Goal: Task Accomplishment & Management: Manage account settings

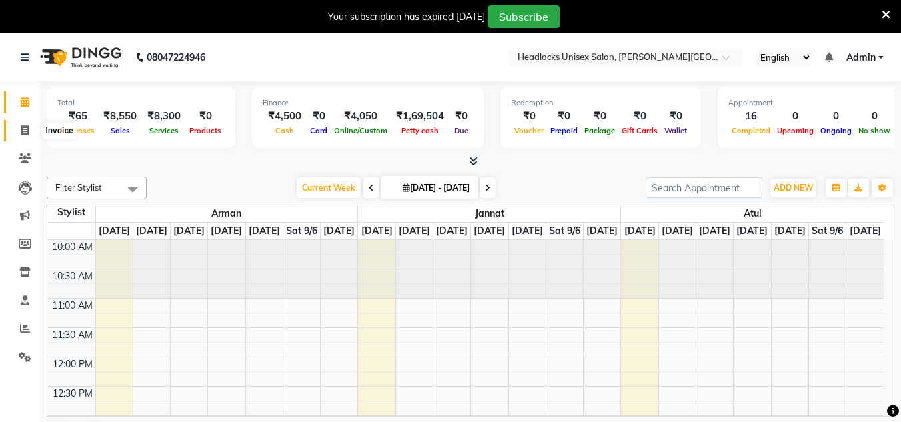
click at [24, 131] on icon at bounding box center [24, 130] width 7 height 10
select select "service"
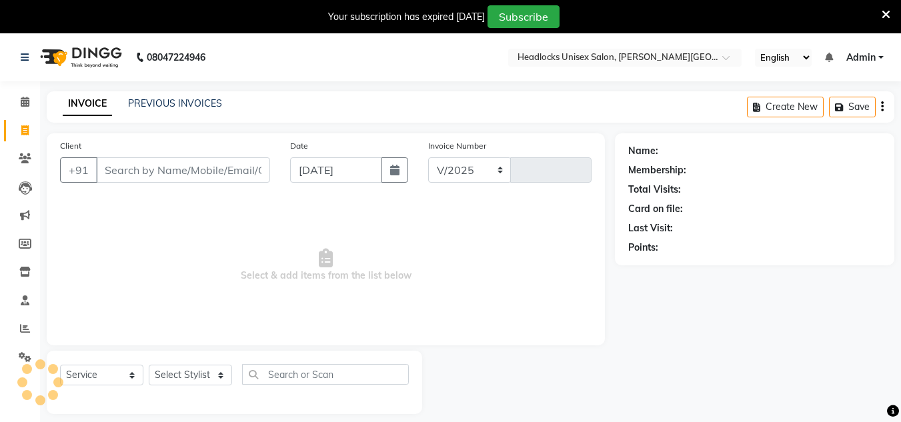
select select "6850"
type input "3225"
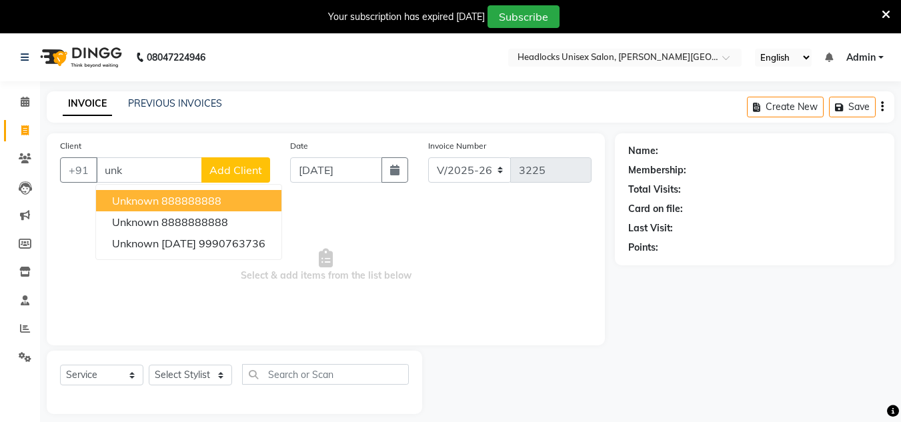
click at [159, 196] on button "unknown 888888888" at bounding box center [188, 200] width 185 height 21
type input "888888888"
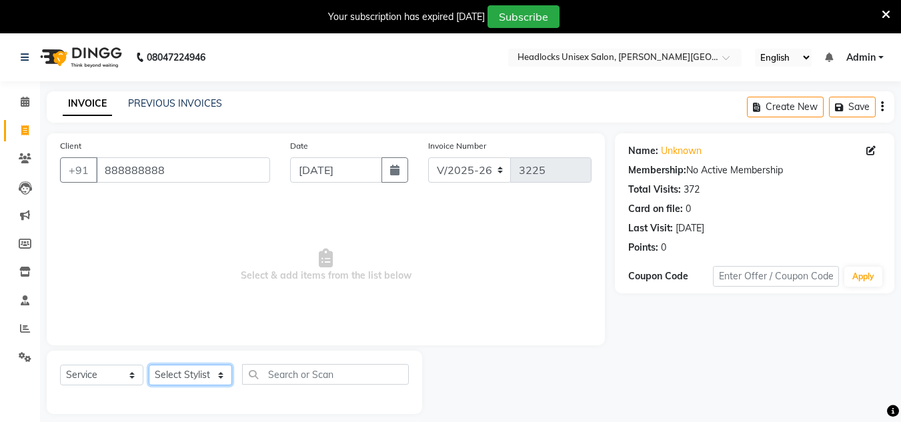
click at [169, 382] on select "Select Stylist [PERSON_NAME] Jannat Kaif [DATE] [PERSON_NAME] [PERSON_NAME] [PE…" at bounding box center [190, 375] width 83 height 21
select select "53616"
click at [149, 365] on select "Select Stylist [PERSON_NAME] Jannat Kaif [DATE] [PERSON_NAME] [PERSON_NAME] [PE…" at bounding box center [190, 375] width 83 height 21
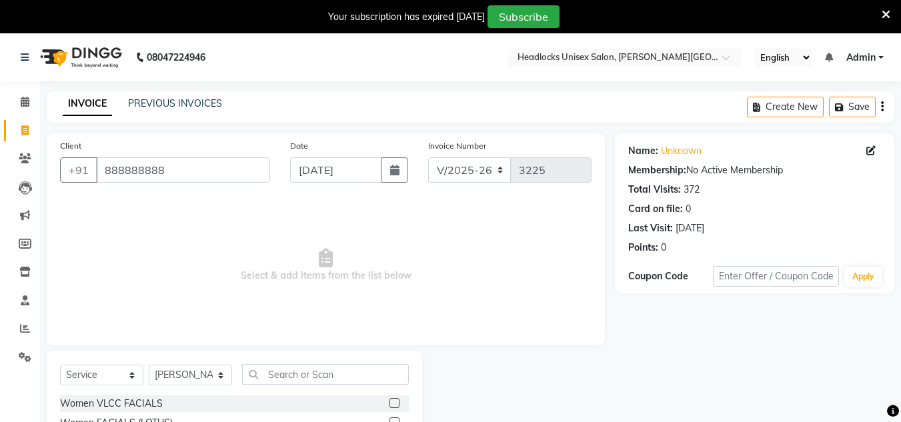
click at [501, 268] on span "Select & add items from the list below" at bounding box center [326, 265] width 532 height 133
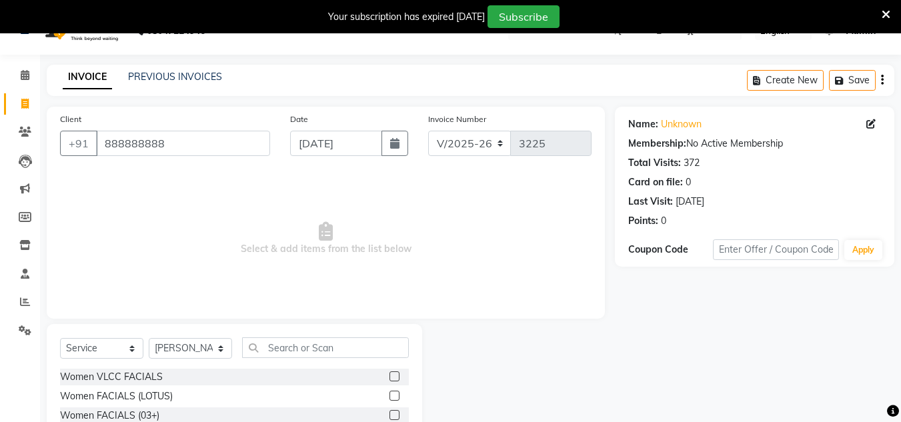
scroll to position [145, 0]
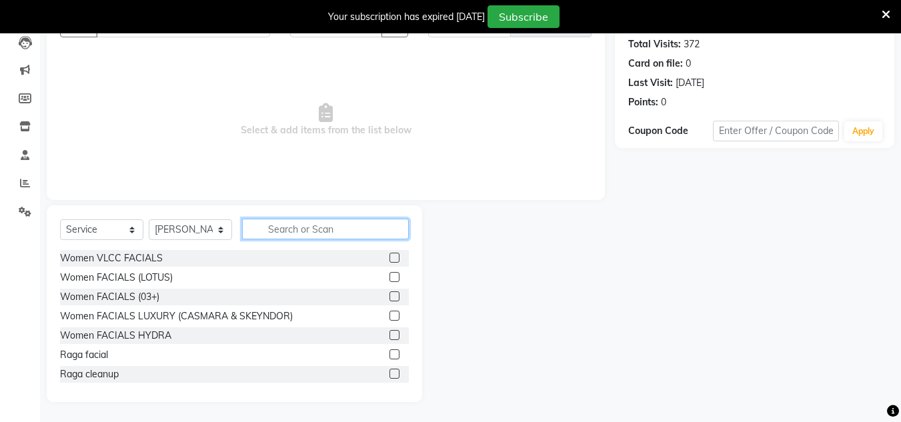
click at [269, 227] on input "text" at bounding box center [325, 229] width 167 height 21
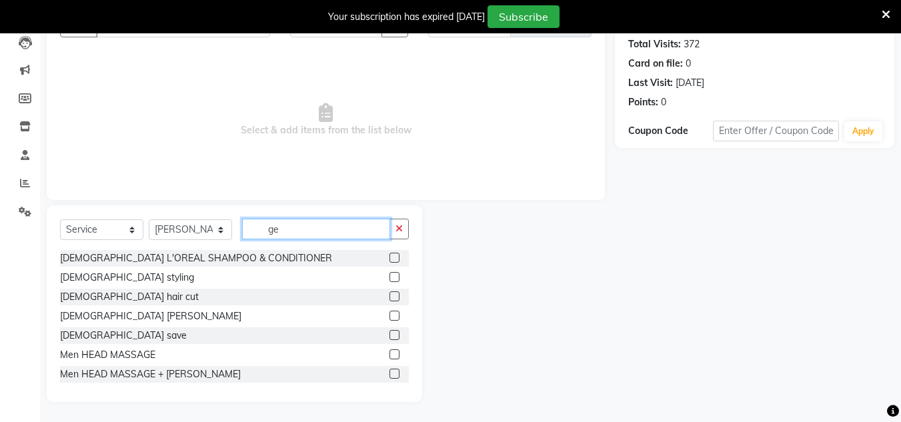
type input "ge"
click at [390, 296] on label at bounding box center [395, 297] width 10 height 10
click at [390, 296] on input "checkbox" at bounding box center [394, 297] width 9 height 9
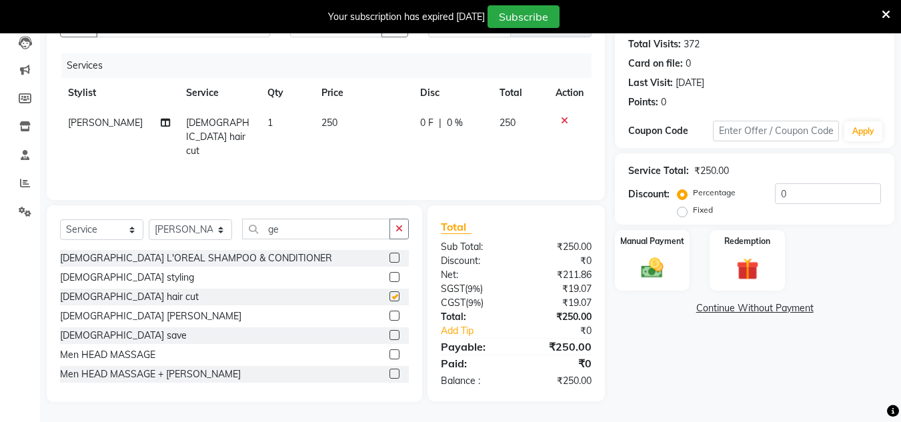
checkbox input "false"
click at [390, 334] on label at bounding box center [395, 335] width 10 height 10
click at [390, 334] on input "checkbox" at bounding box center [394, 336] width 9 height 9
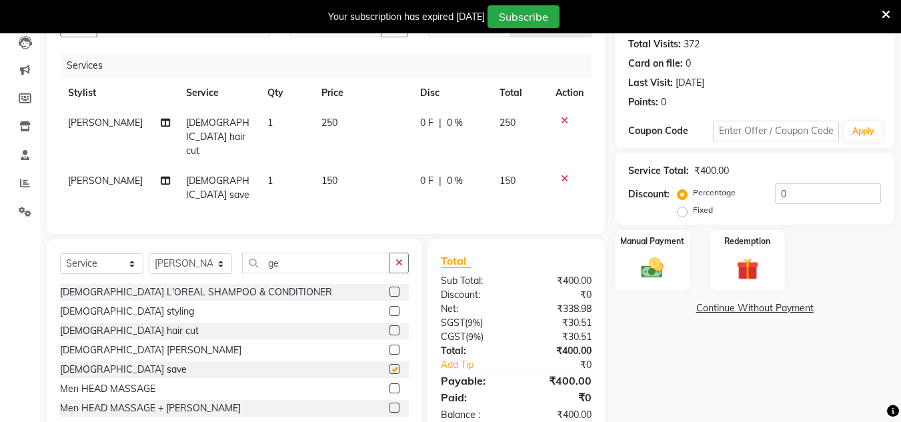
checkbox input "false"
click at [646, 251] on div "Manual Payment" at bounding box center [653, 260] width 78 height 63
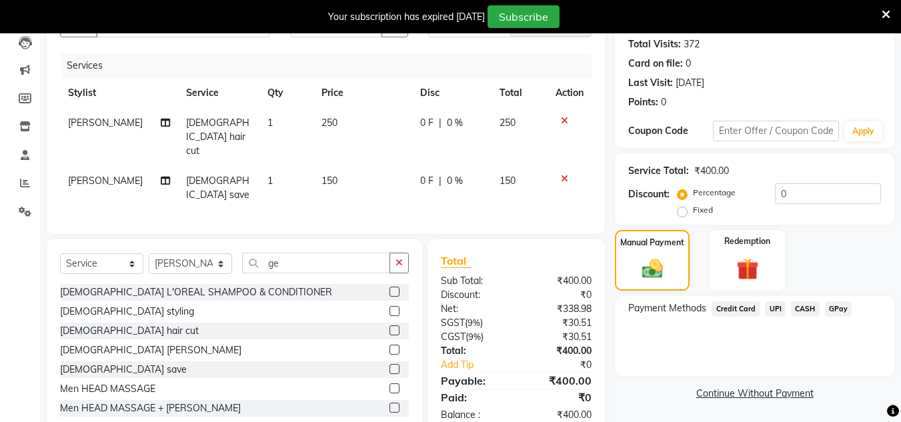
click at [809, 309] on span "CASH" at bounding box center [805, 309] width 29 height 15
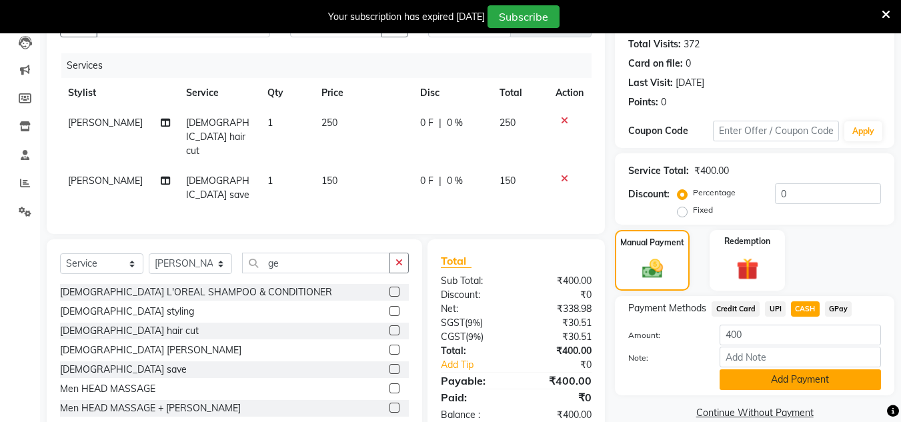
click at [793, 378] on button "Add Payment" at bounding box center [800, 380] width 161 height 21
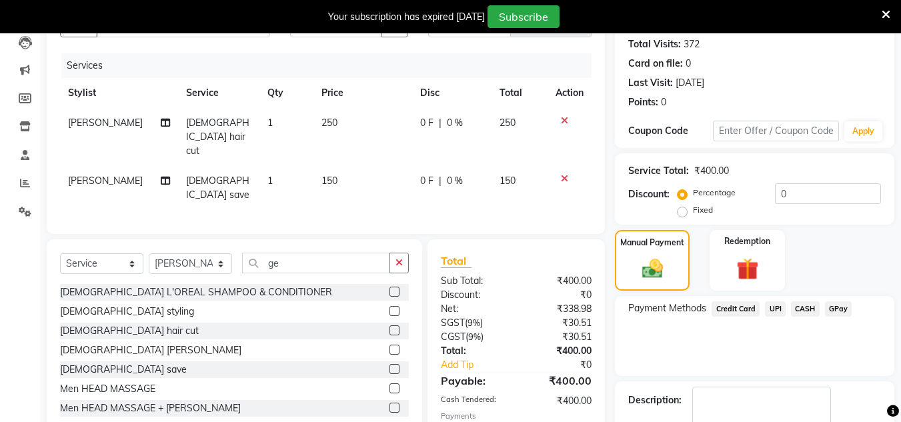
click at [786, 362] on div "Payment Methods Credit Card UPI CASH GPay" at bounding box center [755, 336] width 280 height 80
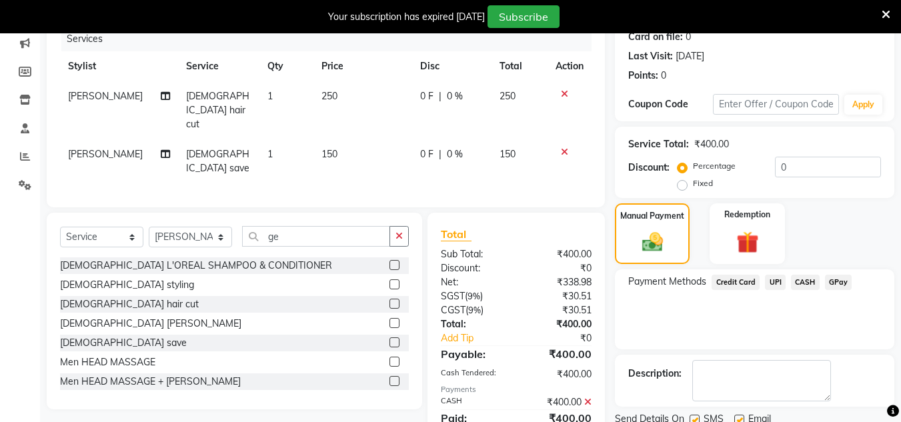
scroll to position [222, 0]
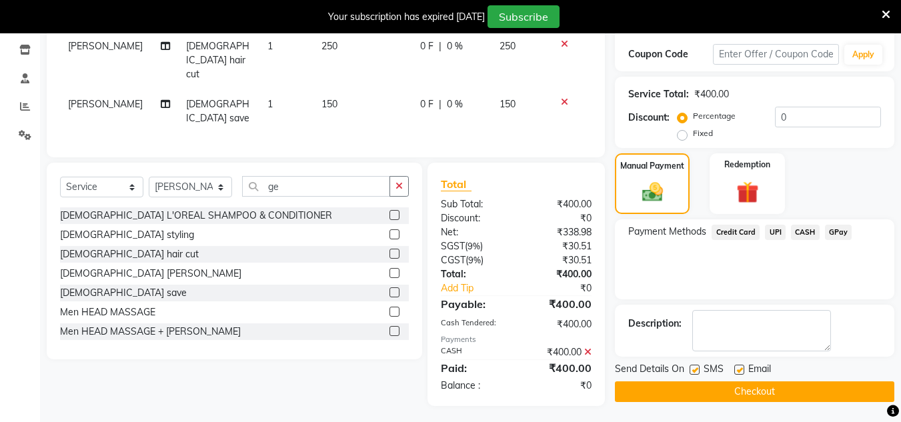
click at [763, 392] on button "Checkout" at bounding box center [755, 392] width 280 height 21
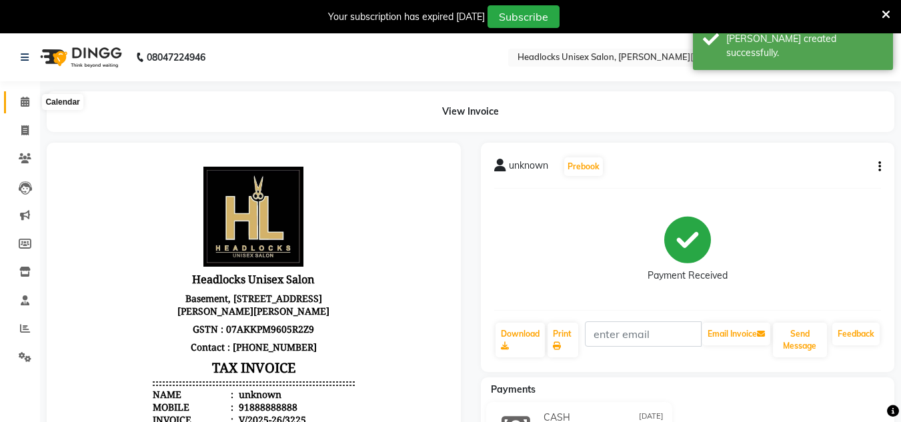
click at [23, 101] on icon at bounding box center [25, 102] width 9 height 10
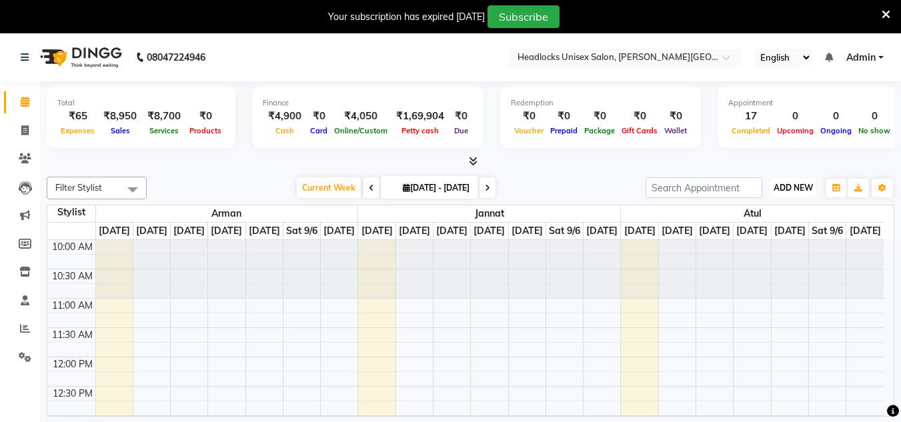
click at [784, 187] on span "ADD NEW" at bounding box center [793, 188] width 39 height 10
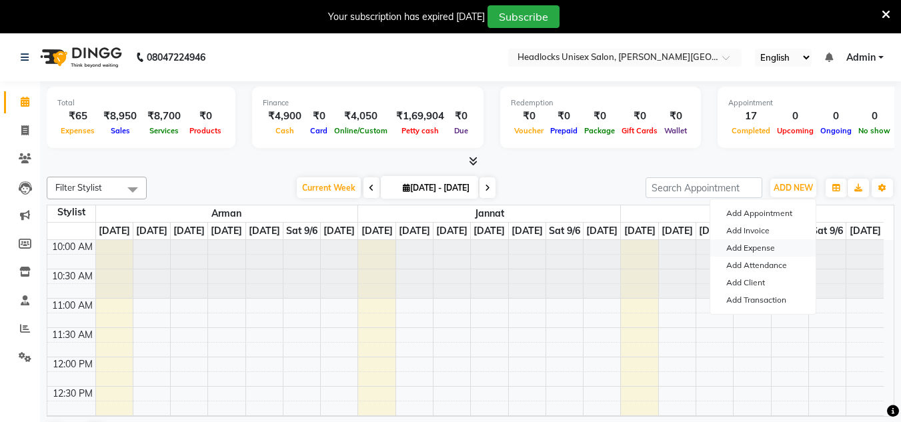
click at [749, 246] on link "Add Expense" at bounding box center [763, 248] width 105 height 17
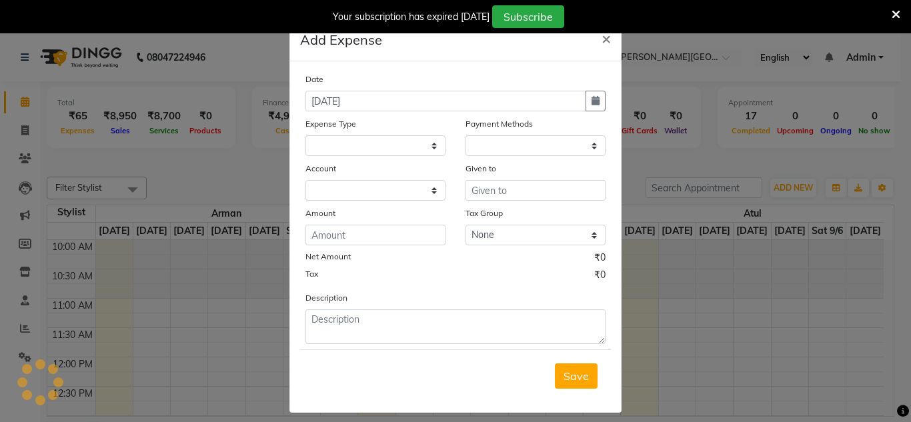
select select
select select "1"
select select "5907"
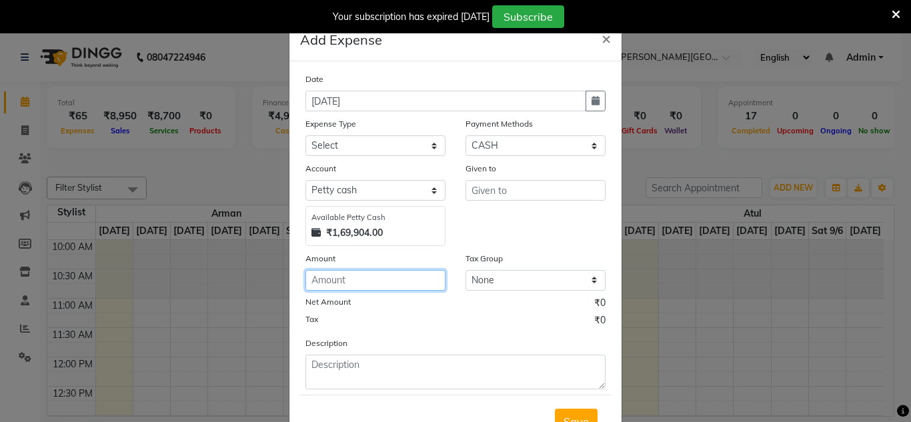
click at [366, 278] on input "number" at bounding box center [376, 280] width 140 height 21
type input "120"
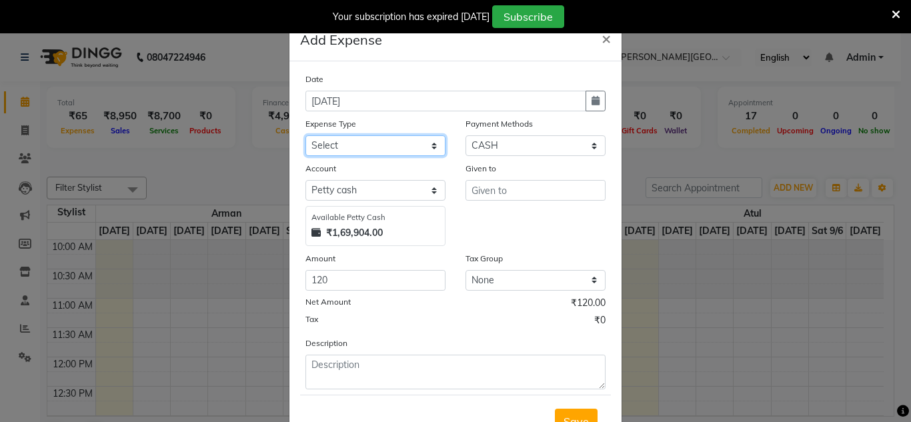
click at [366, 147] on select "Select Advance Salary Bank charges Car maintenance Cash transfer to bank Cash t…" at bounding box center [376, 145] width 140 height 21
select select "16771"
click at [366, 147] on select "Select Advance Salary Bank charges Car maintenance Cash transfer to bank Cash t…" at bounding box center [376, 145] width 140 height 21
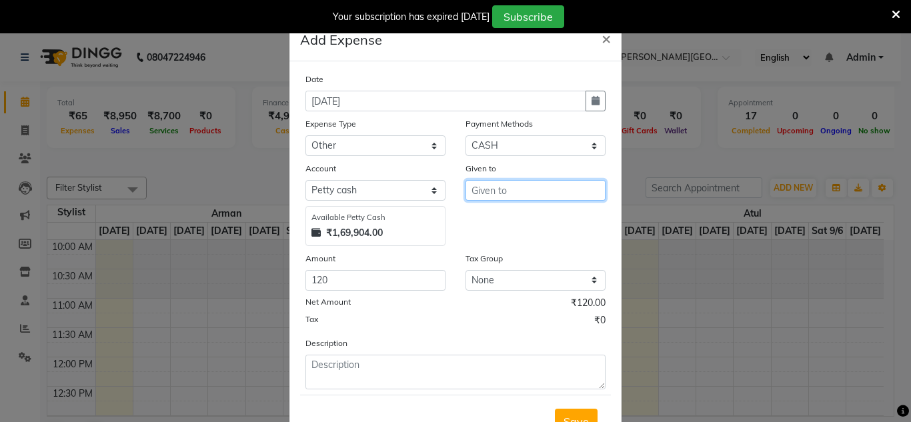
click at [494, 187] on input "text" at bounding box center [536, 190] width 140 height 21
click at [489, 217] on span "Vik" at bounding box center [490, 218] width 17 height 13
type input "Vikas"
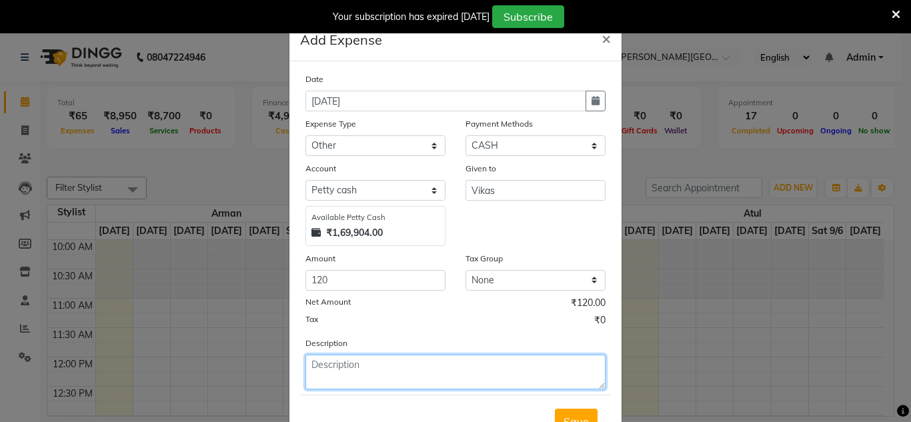
click at [336, 370] on textarea at bounding box center [456, 372] width 300 height 35
type textarea "invelop"
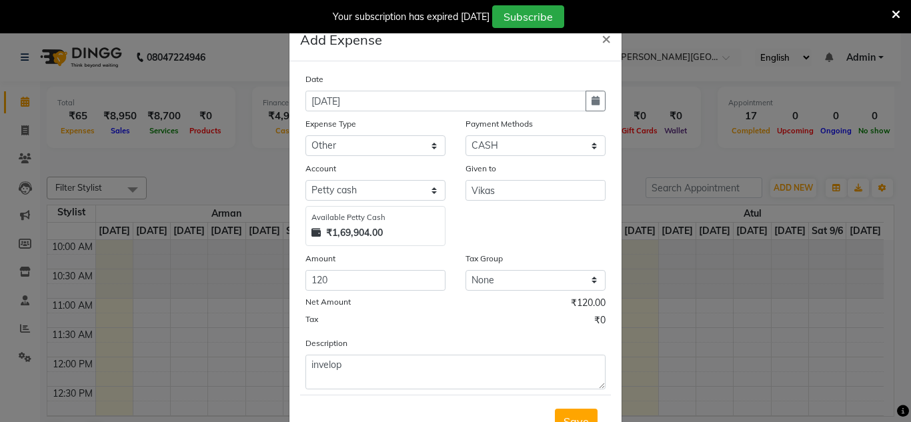
click at [435, 306] on div "Net Amount ₹120.00" at bounding box center [456, 304] width 300 height 17
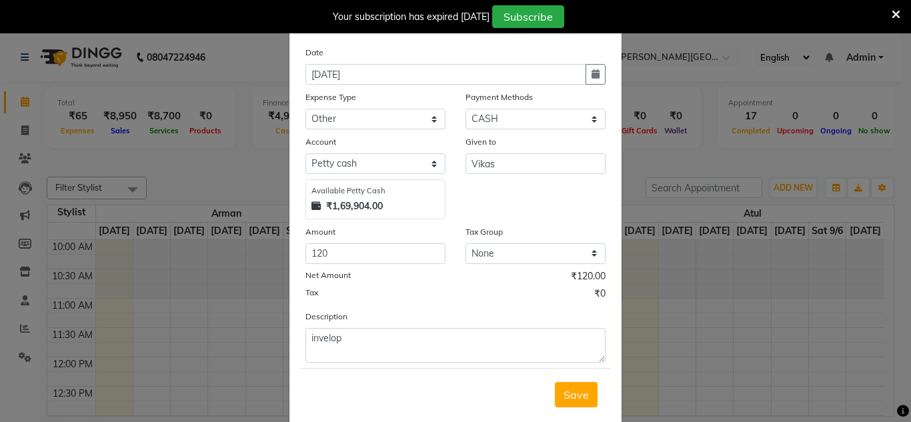
scroll to position [55, 0]
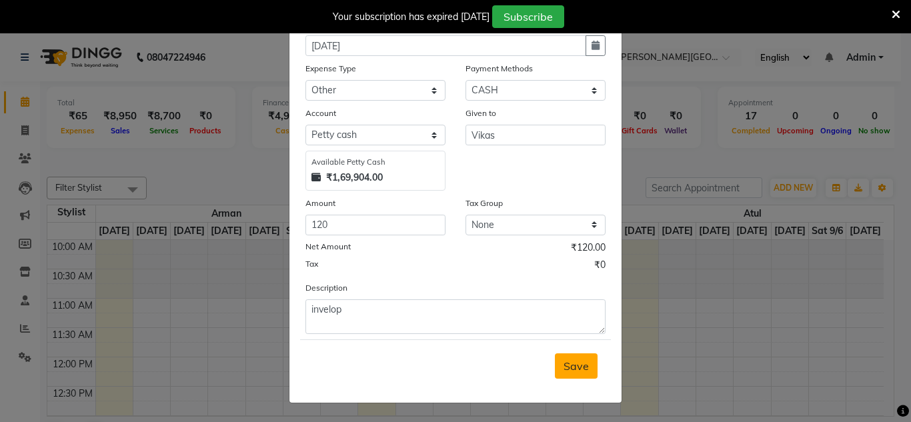
click at [567, 372] on span "Save" at bounding box center [576, 366] width 25 height 13
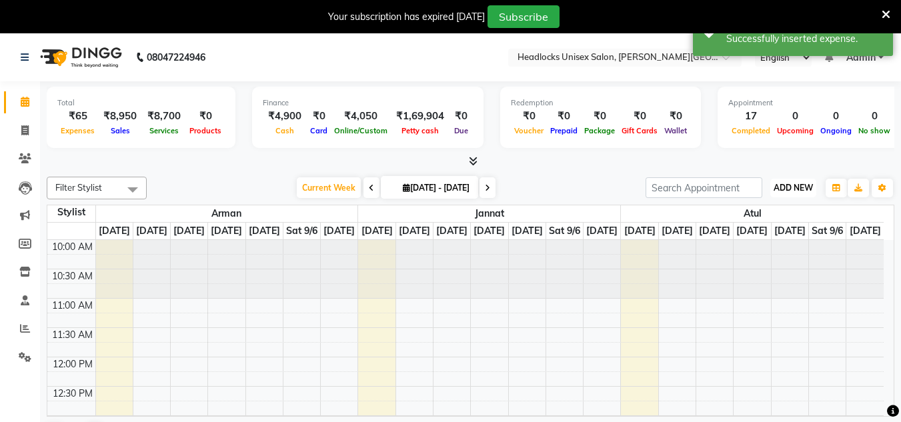
click at [783, 189] on span "ADD NEW" at bounding box center [793, 188] width 39 height 10
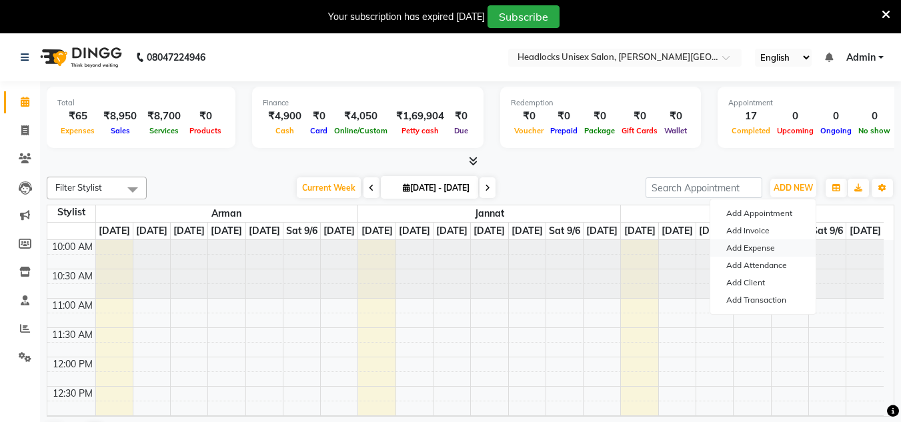
click at [759, 245] on link "Add Expense" at bounding box center [763, 248] width 105 height 17
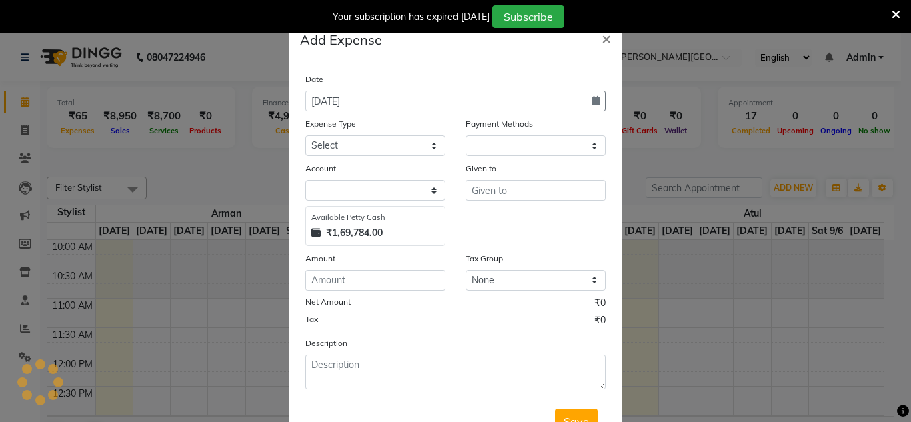
select select
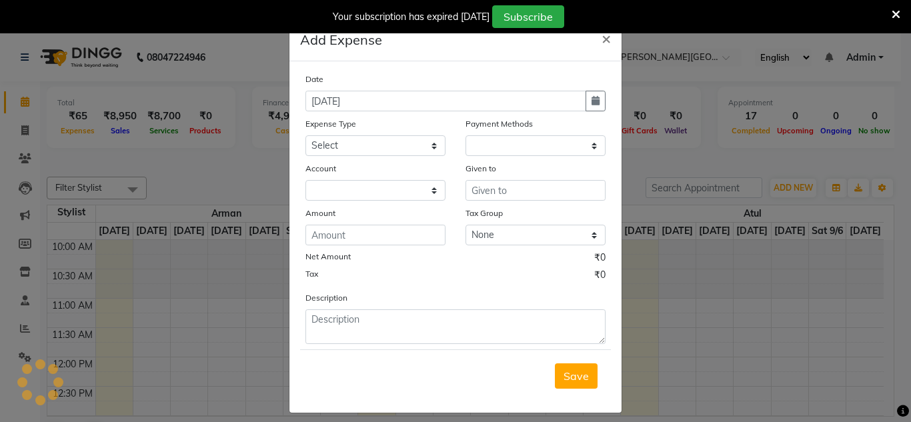
select select "1"
select select "5907"
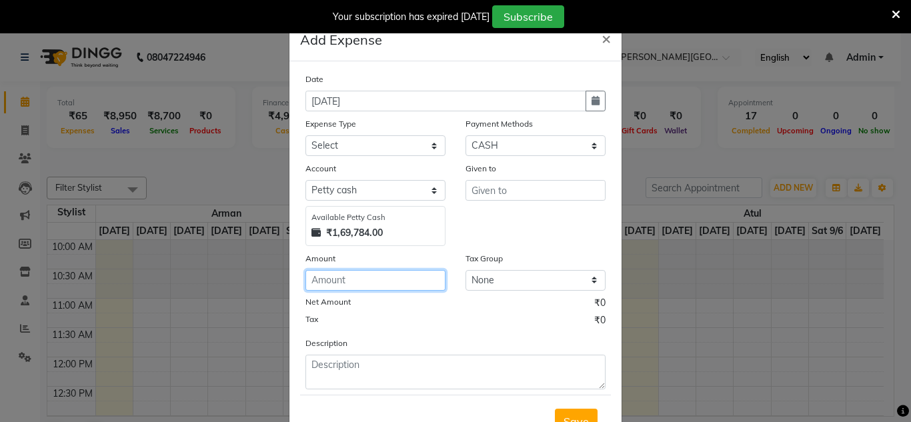
click at [328, 282] on input "number" at bounding box center [376, 280] width 140 height 21
type input "130"
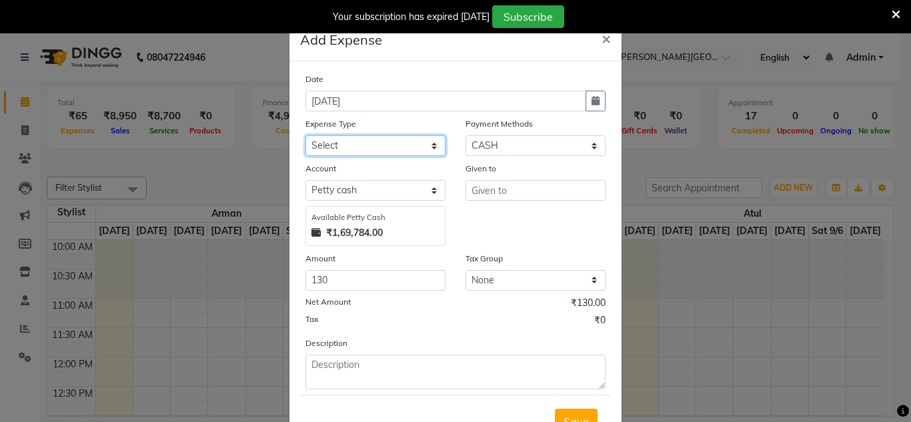
click at [351, 147] on select "Select Advance Salary Bank charges Car maintenance Cash transfer to bank Cash t…" at bounding box center [376, 145] width 140 height 21
select select "16790"
click at [352, 147] on select "Select Advance Salary Bank charges Car maintenance Cash transfer to bank Cash t…" at bounding box center [376, 145] width 140 height 21
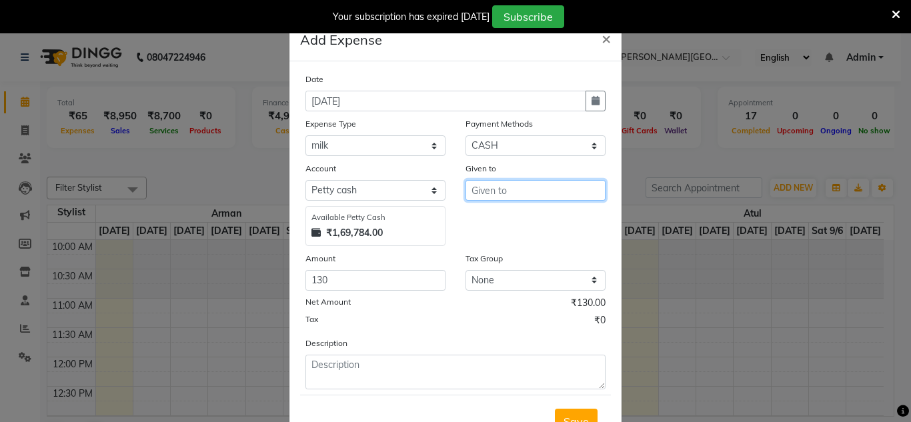
click at [503, 184] on input "text" at bounding box center [536, 190] width 140 height 21
click at [488, 216] on span "Vik" at bounding box center [490, 218] width 17 height 13
type input "Vikas"
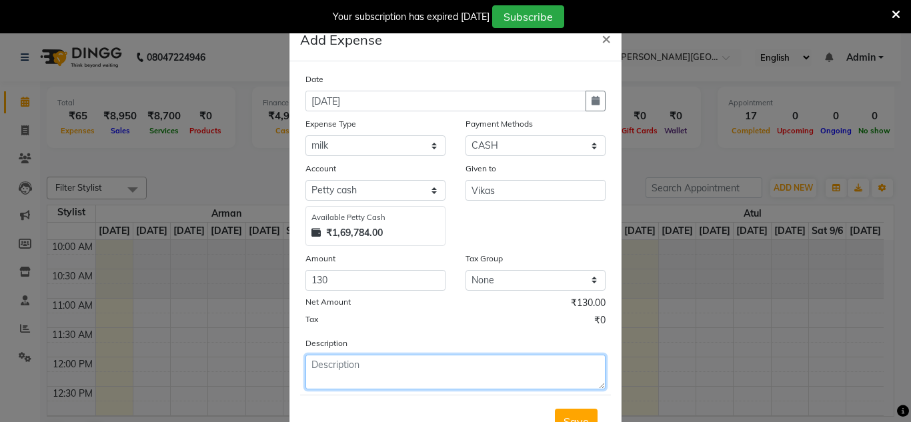
click at [319, 370] on textarea at bounding box center [456, 372] width 300 height 35
type textarea "milk + namak"
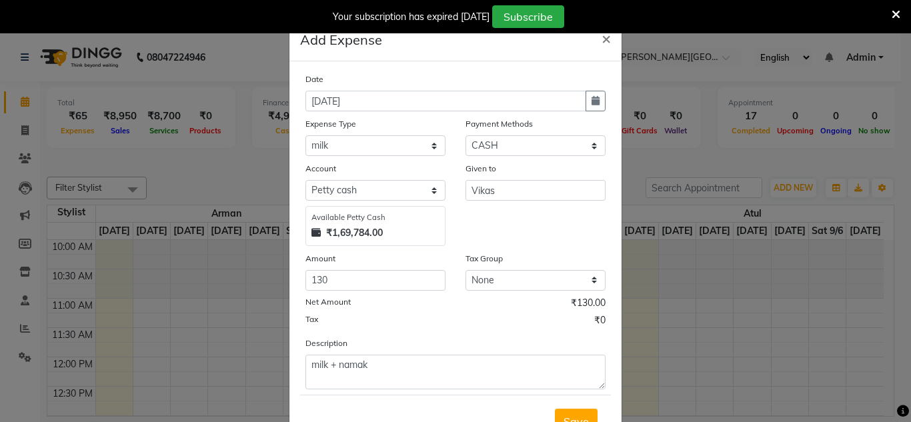
click at [378, 324] on div "Tax ₹0" at bounding box center [456, 322] width 300 height 17
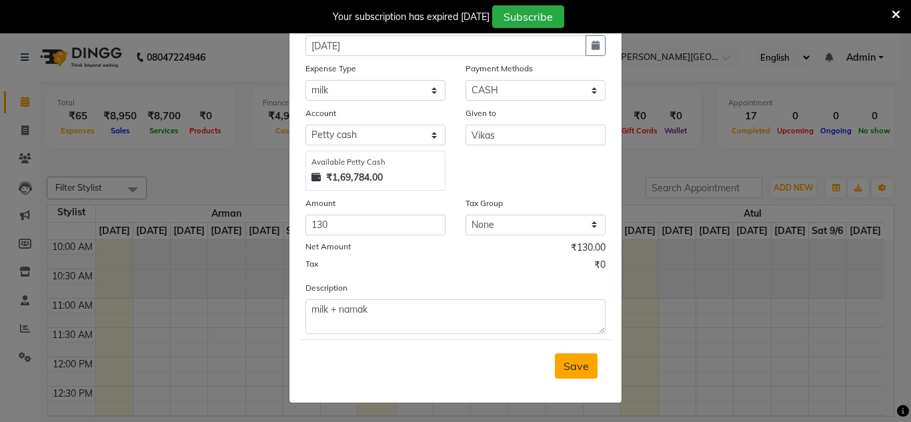
click at [558, 366] on button "Save" at bounding box center [576, 366] width 43 height 25
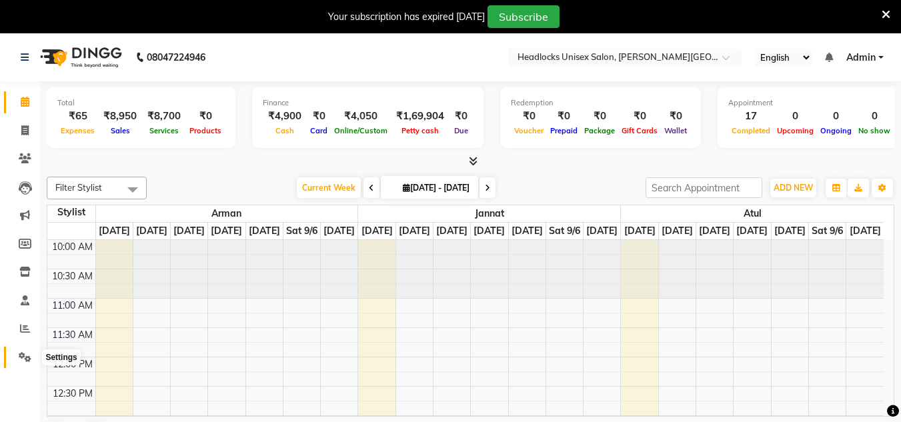
click at [23, 358] on icon at bounding box center [25, 357] width 13 height 10
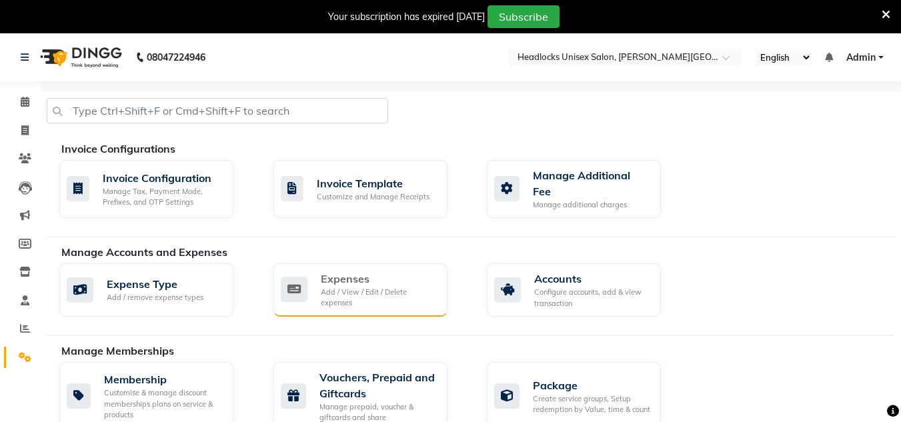
click at [344, 295] on div "Add / View / Edit / Delete expenses" at bounding box center [379, 298] width 116 height 22
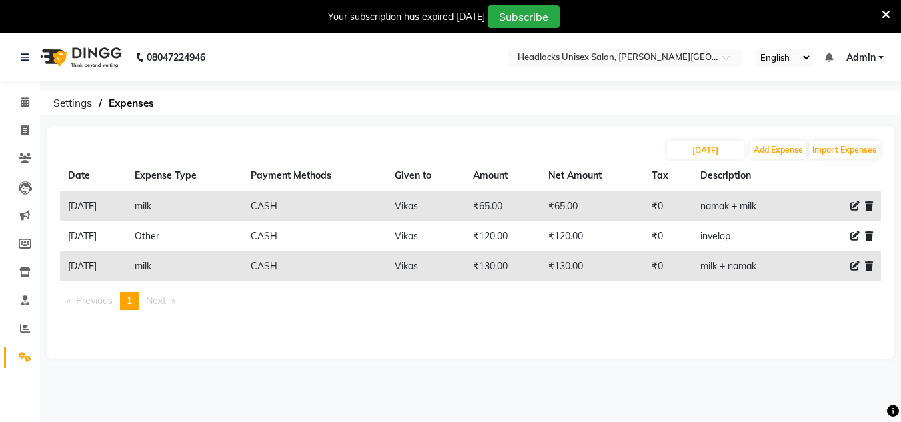
click at [867, 207] on icon at bounding box center [869, 206] width 8 height 9
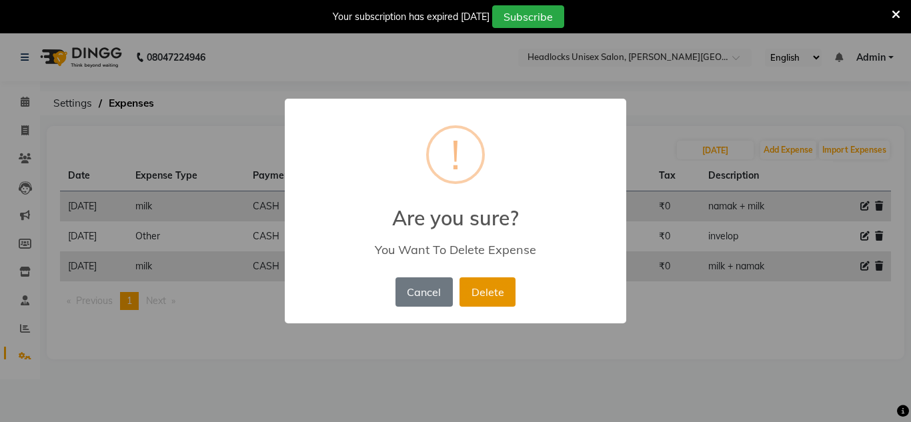
click at [494, 297] on button "Delete" at bounding box center [488, 292] width 56 height 29
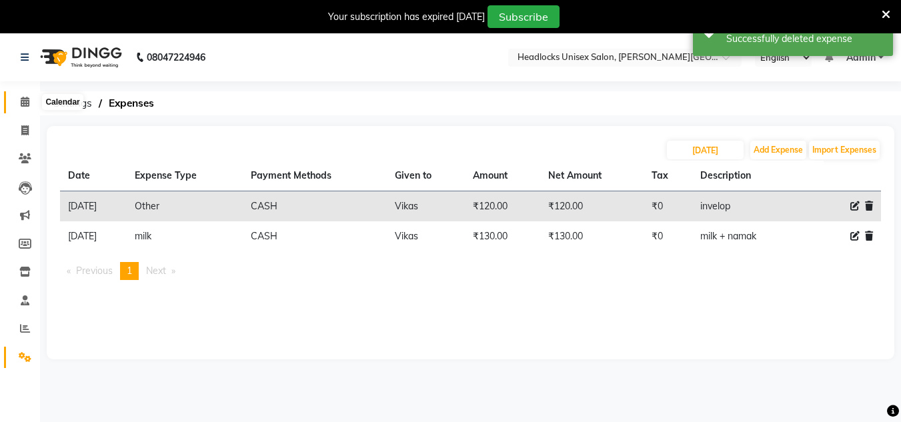
click at [23, 103] on icon at bounding box center [25, 102] width 9 height 10
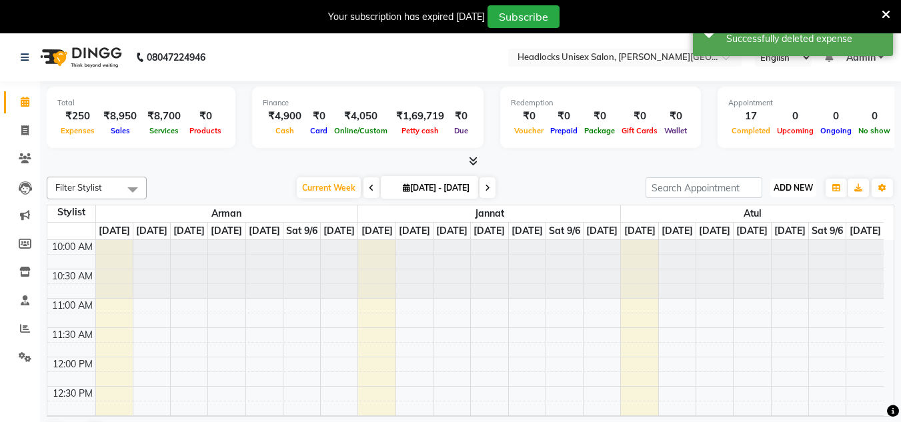
click at [776, 184] on span "ADD NEW" at bounding box center [793, 188] width 39 height 10
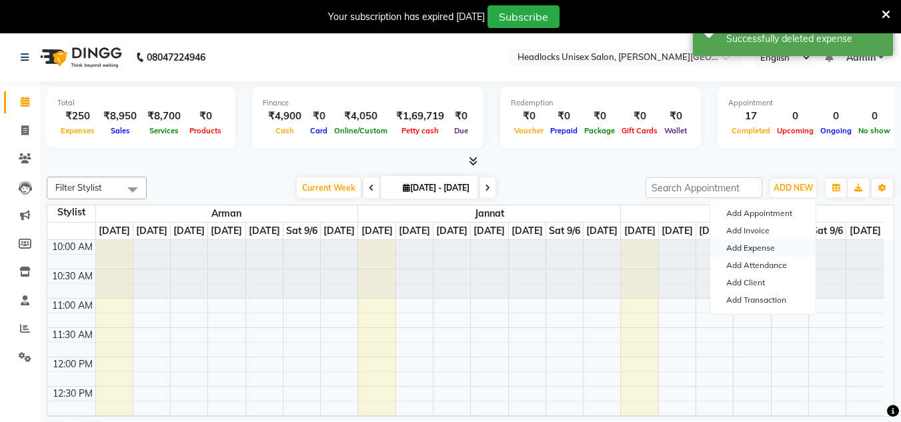
click at [747, 244] on link "Add Expense" at bounding box center [763, 248] width 105 height 17
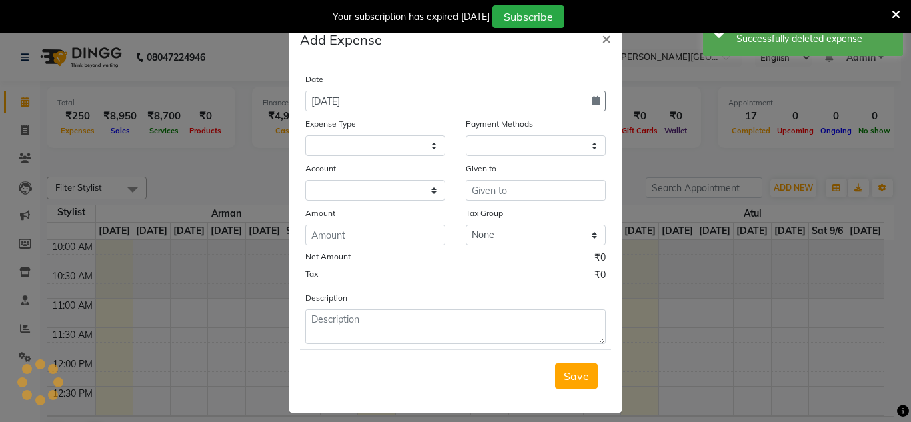
select select
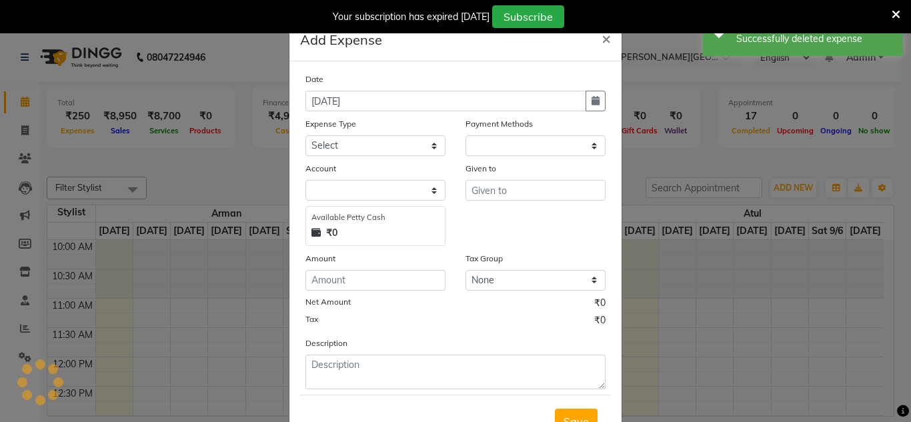
select select "1"
select select "5907"
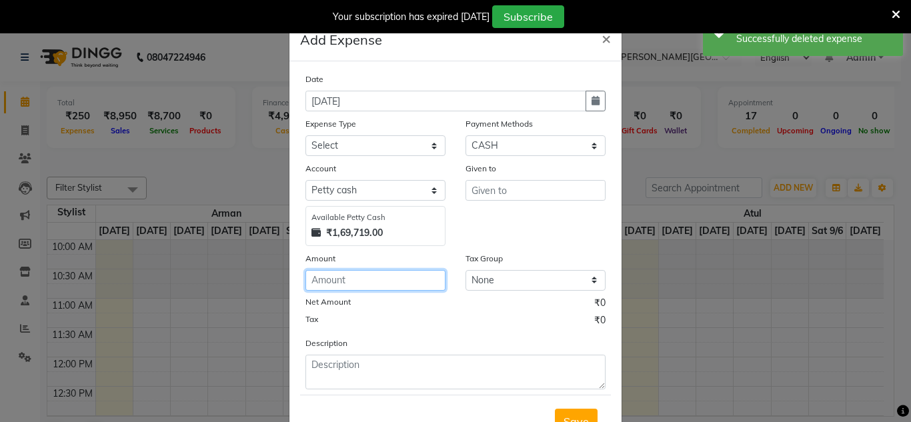
click at [356, 282] on input "number" at bounding box center [376, 280] width 140 height 21
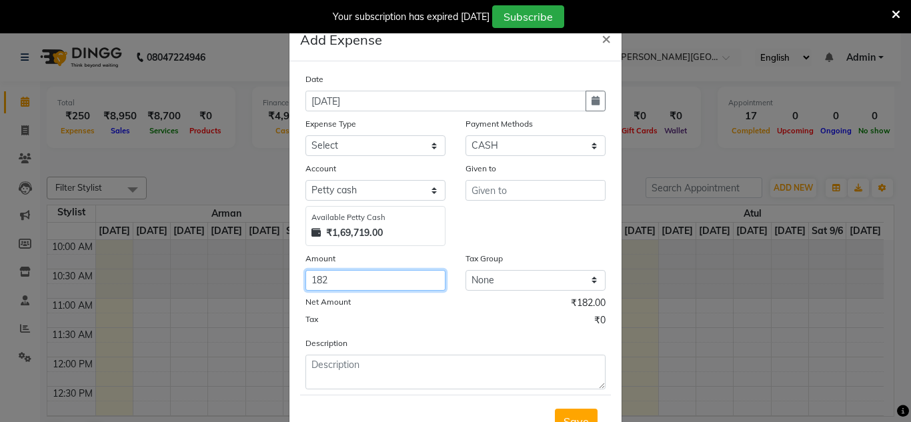
type input "182"
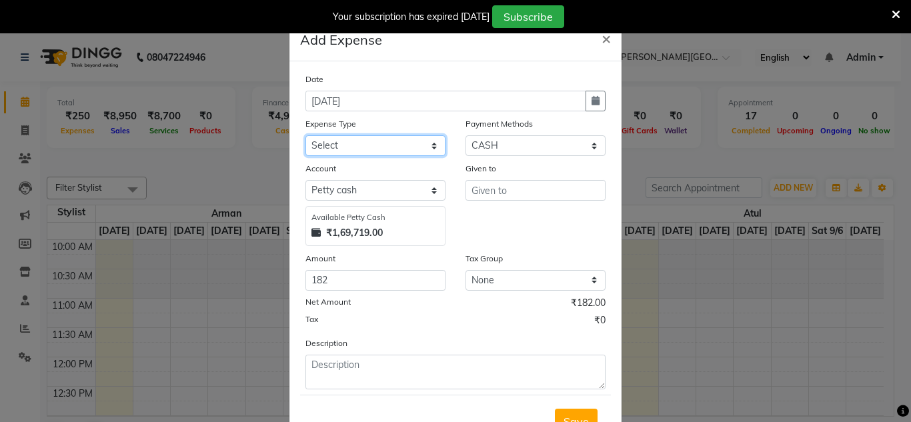
click at [368, 145] on select "Select Advance Salary Bank charges Car maintenance Cash transfer to bank Cash t…" at bounding box center [376, 145] width 140 height 21
select select "16772"
click at [368, 145] on select "Select Advance Salary Bank charges Car maintenance Cash transfer to bank Cash t…" at bounding box center [376, 145] width 140 height 21
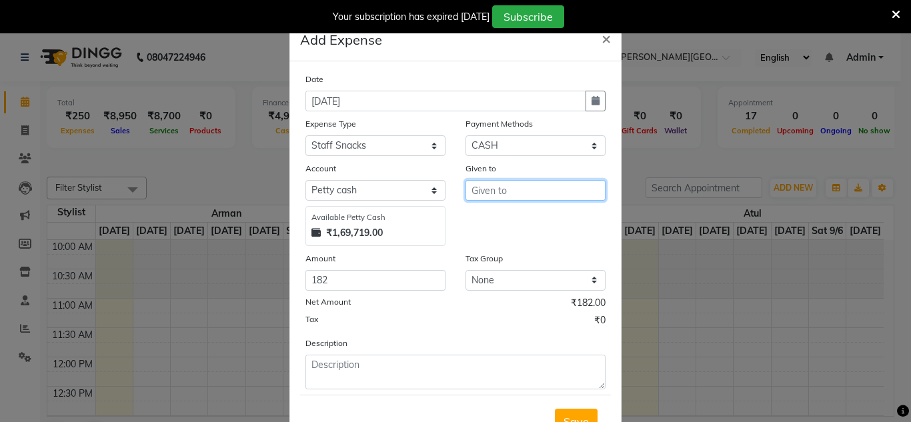
click at [510, 195] on input "text" at bounding box center [536, 190] width 140 height 21
click at [507, 214] on button "Vik as" at bounding box center [518, 218] width 105 height 21
type input "Vikas"
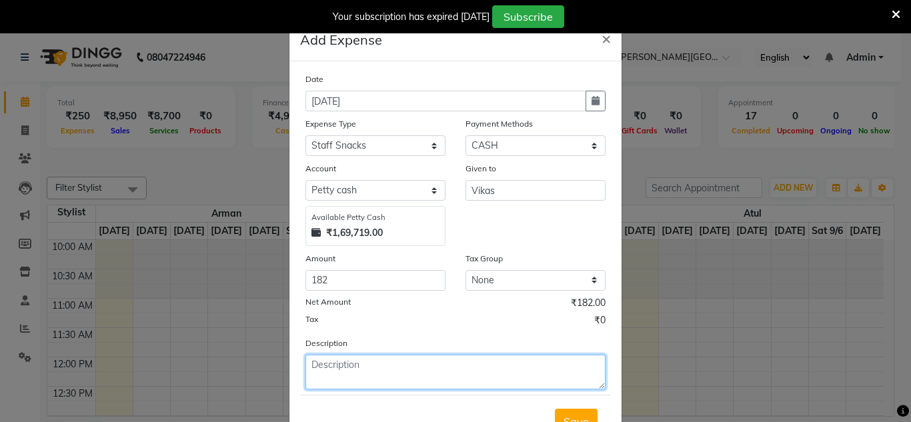
click at [341, 368] on textarea at bounding box center [456, 372] width 300 height 35
type textarea "bread pakoda"
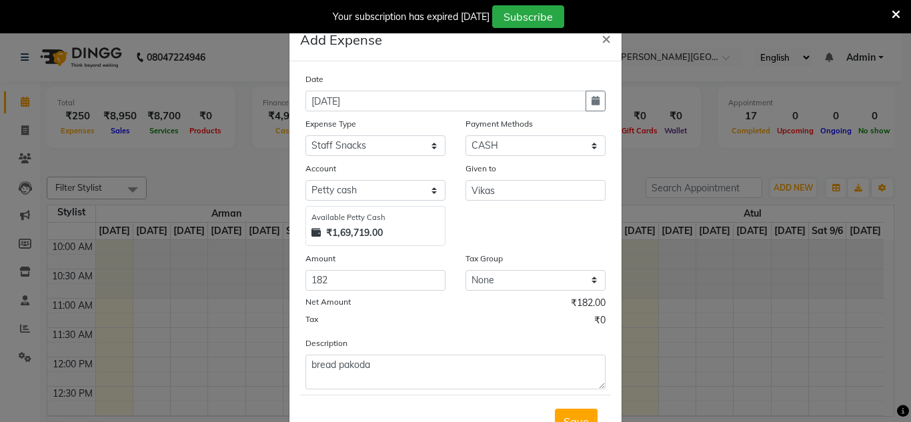
click at [382, 330] on div "Tax ₹0" at bounding box center [456, 322] width 300 height 17
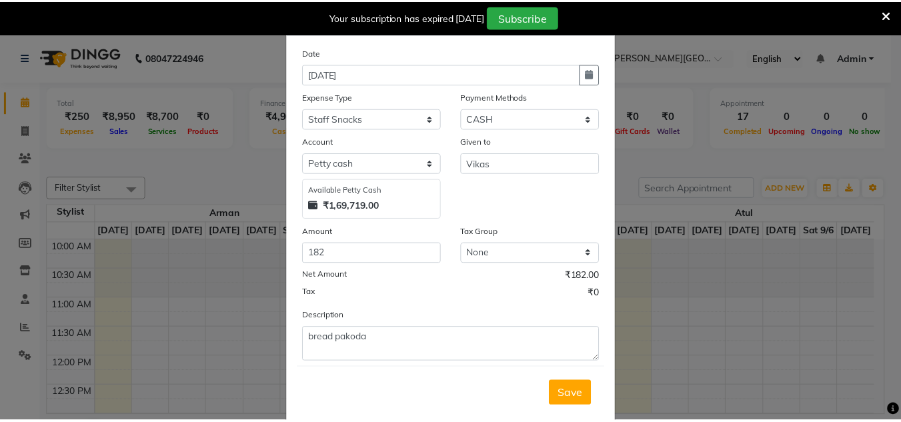
scroll to position [55, 0]
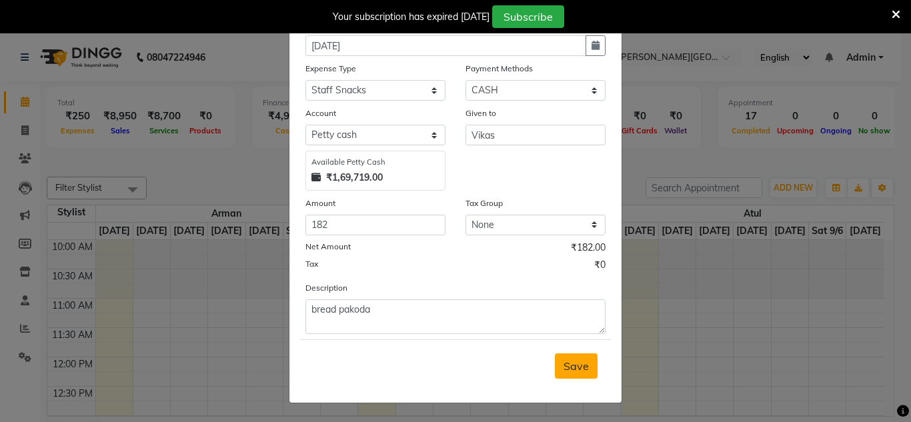
click at [582, 368] on span "Save" at bounding box center [576, 366] width 25 height 13
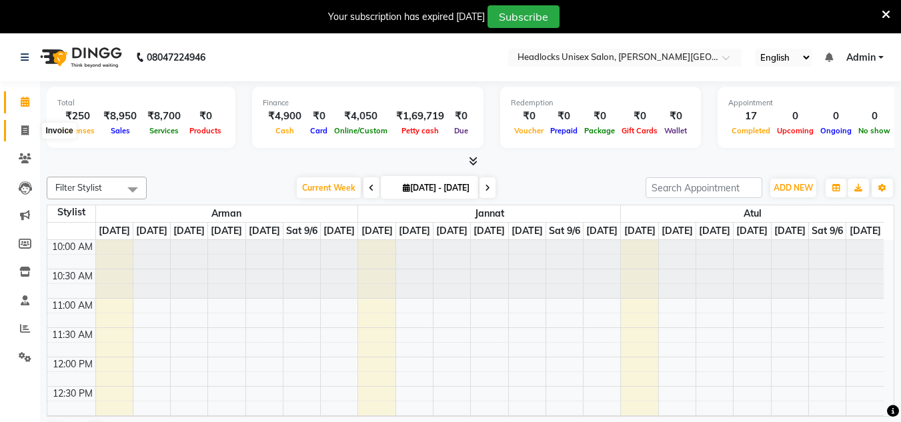
click at [23, 132] on icon at bounding box center [24, 130] width 7 height 10
select select "service"
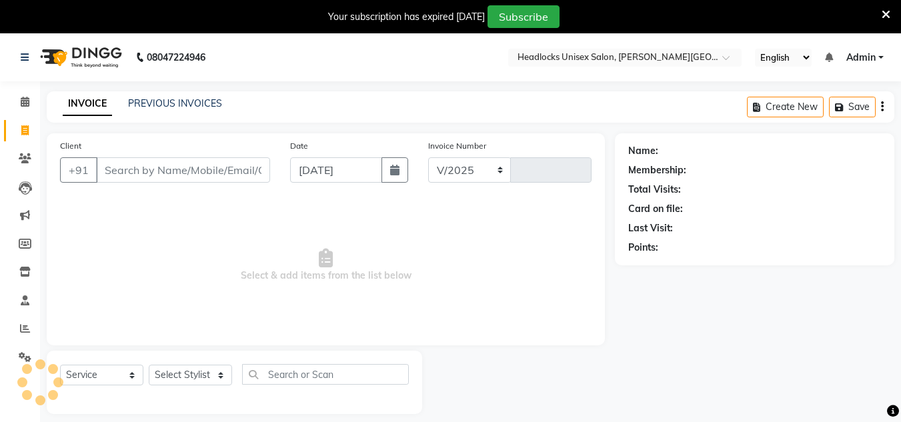
select select "6850"
type input "3226"
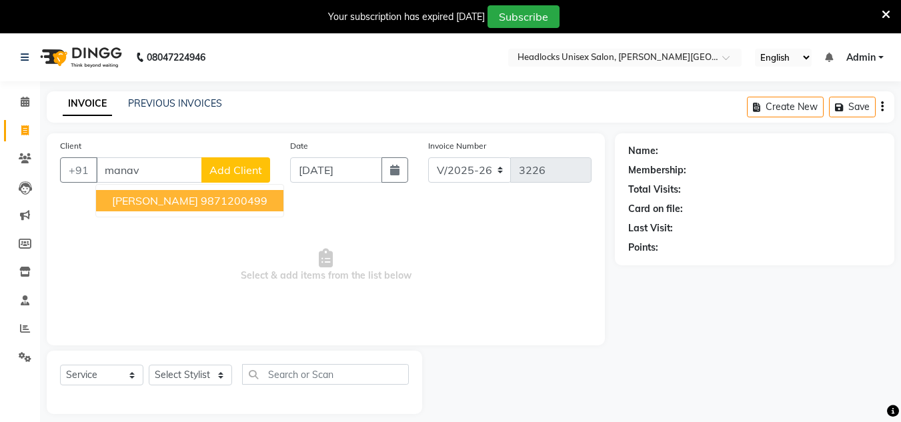
click at [201, 203] on ngb-highlight "9871200499" at bounding box center [234, 200] width 67 height 13
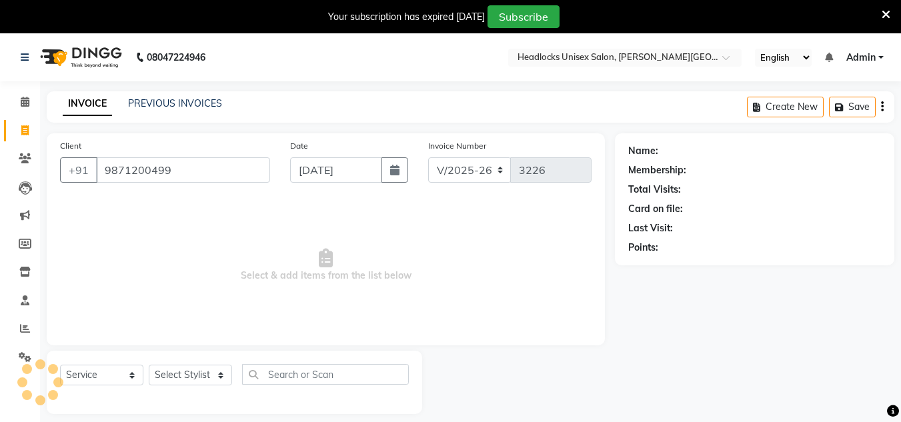
type input "9871200499"
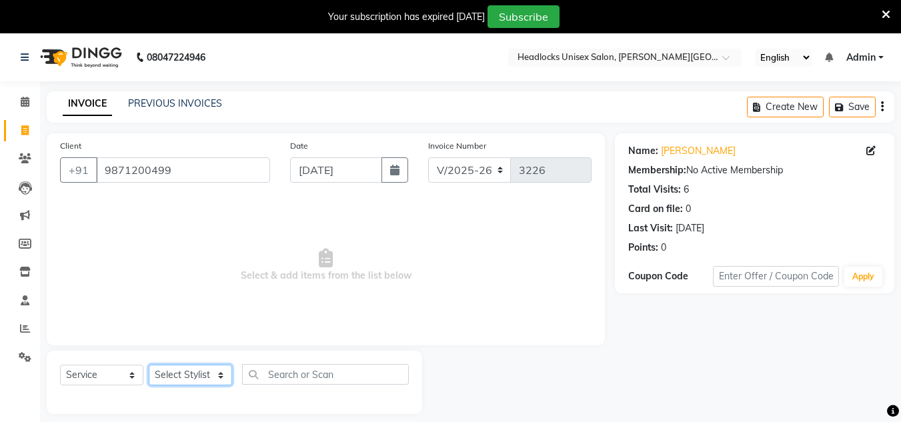
click at [187, 368] on select "Select Stylist [PERSON_NAME] Jannat Kaif [DATE] [PERSON_NAME] [PERSON_NAME] [PE…" at bounding box center [190, 375] width 83 height 21
select select "66496"
click at [149, 365] on select "Select Stylist [PERSON_NAME] Jannat Kaif [DATE] [PERSON_NAME] [PERSON_NAME] [PE…" at bounding box center [190, 375] width 83 height 21
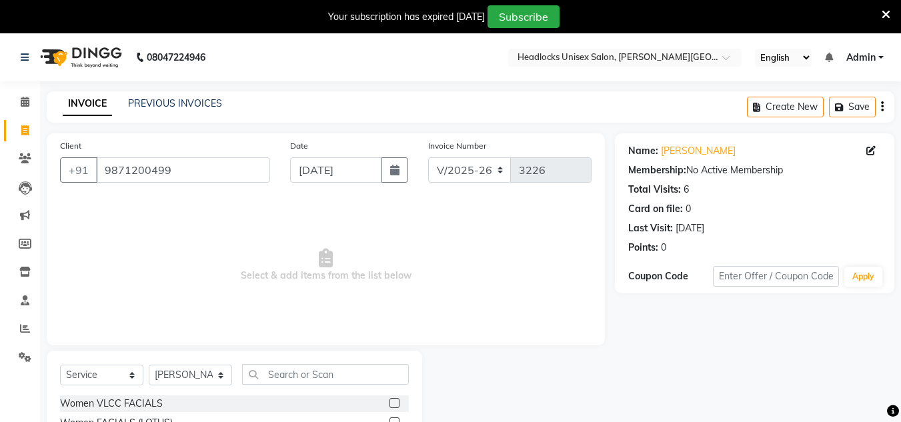
click at [494, 267] on span "Select & add items from the list below" at bounding box center [326, 265] width 532 height 133
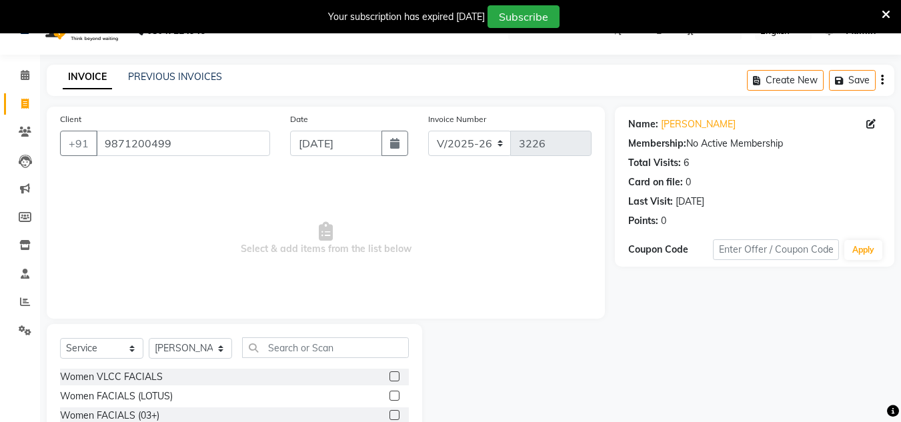
scroll to position [145, 0]
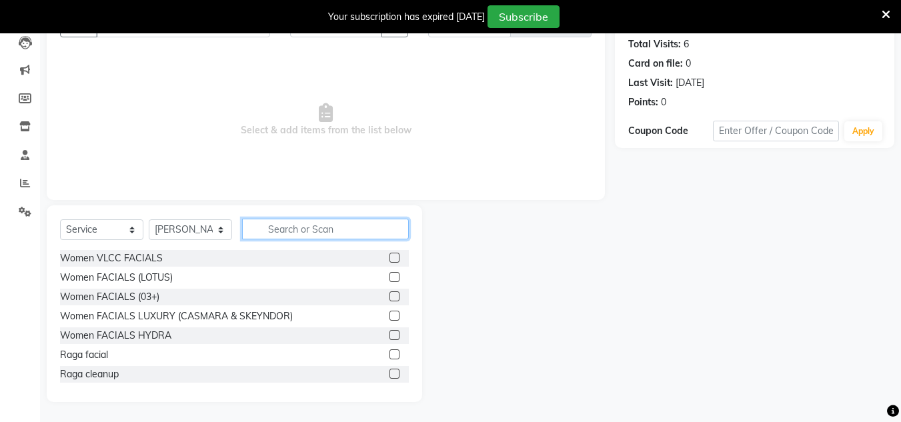
click at [318, 228] on input "text" at bounding box center [325, 229] width 167 height 21
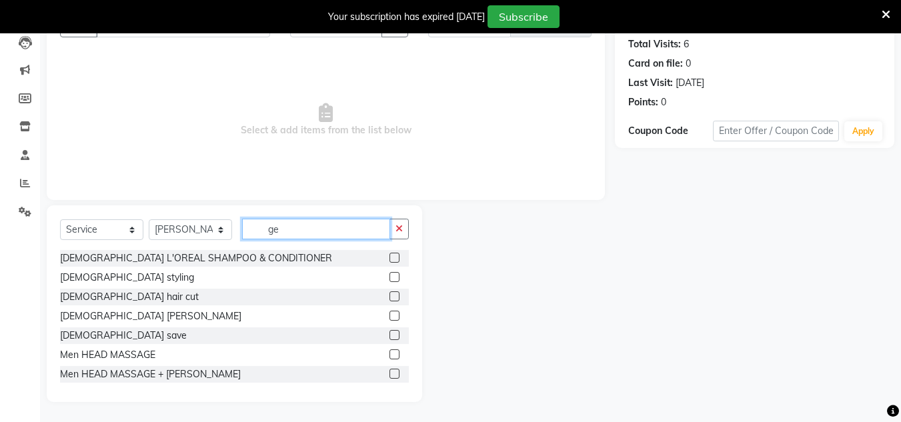
type input "ge"
click at [390, 294] on label at bounding box center [395, 297] width 10 height 10
click at [390, 294] on input "checkbox" at bounding box center [394, 297] width 9 height 9
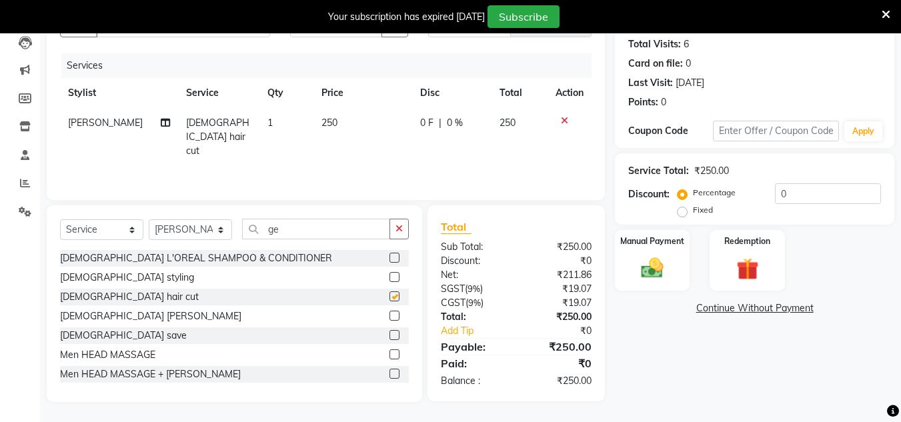
checkbox input "false"
click at [647, 271] on img at bounding box center [652, 268] width 37 height 27
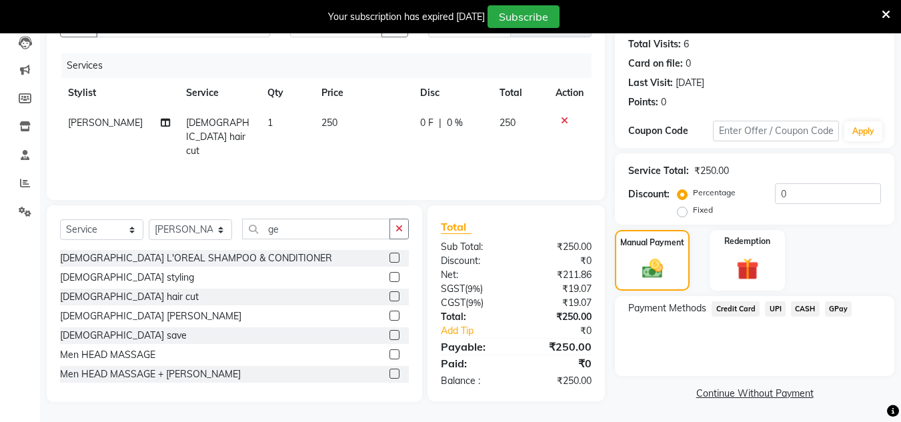
click at [806, 312] on span "CASH" at bounding box center [805, 309] width 29 height 15
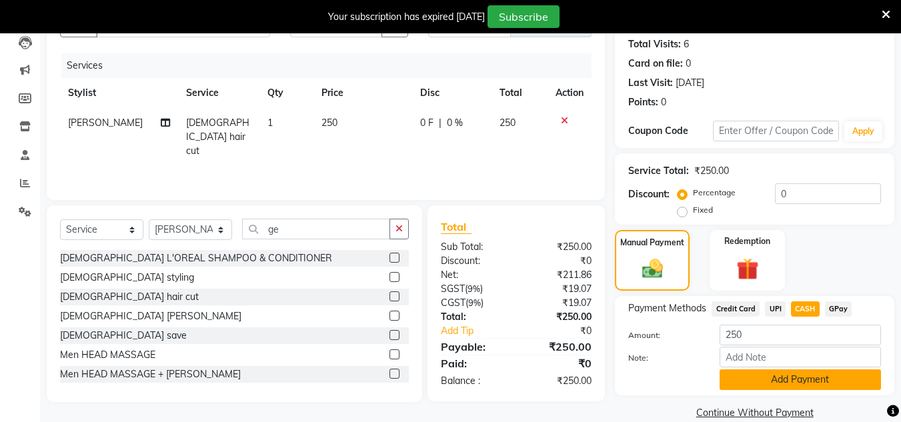
click at [793, 376] on button "Add Payment" at bounding box center [800, 380] width 161 height 21
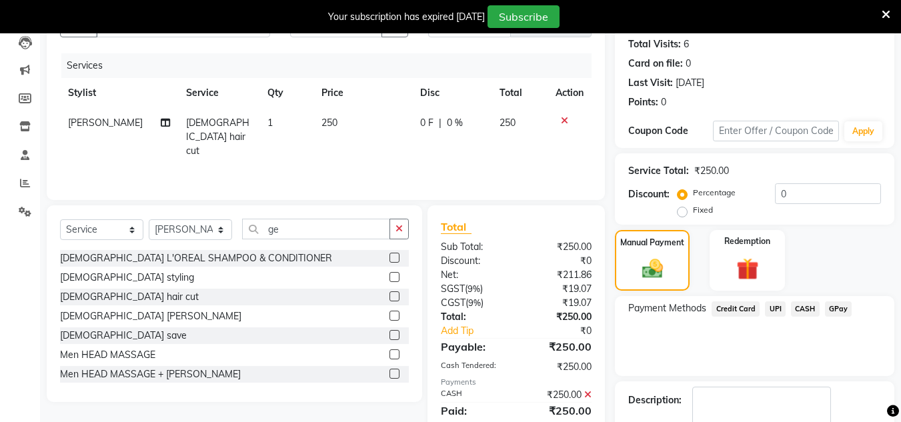
click at [782, 358] on div "Payment Methods Credit Card UPI CASH GPay" at bounding box center [755, 336] width 280 height 80
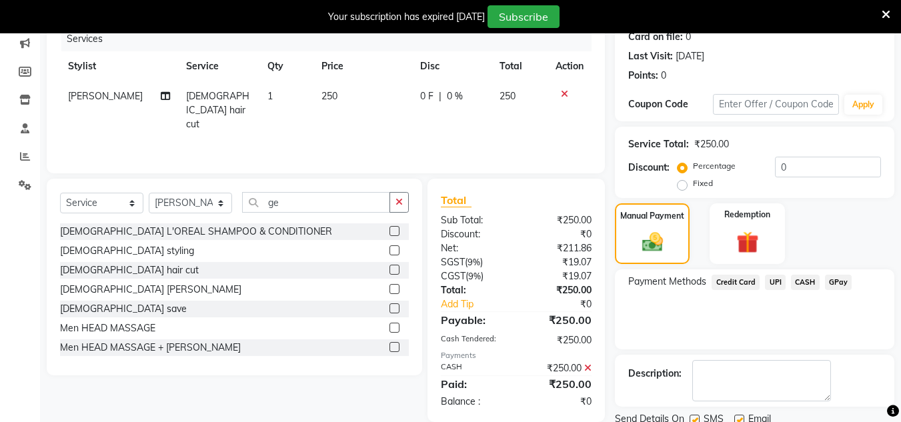
scroll to position [222, 0]
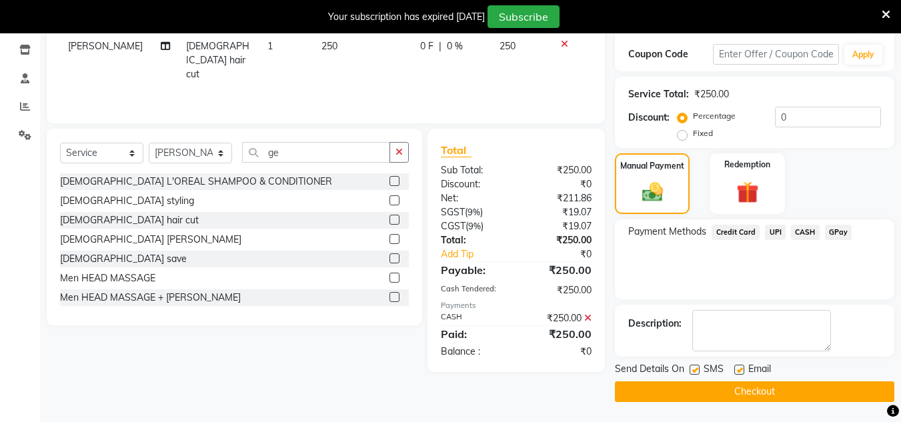
click at [775, 396] on button "Checkout" at bounding box center [755, 392] width 280 height 21
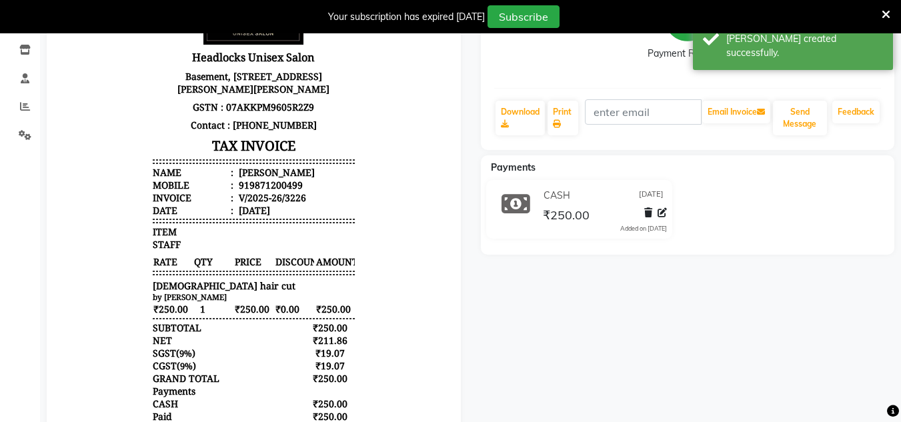
click at [53, 171] on div at bounding box center [254, 209] width 414 height 577
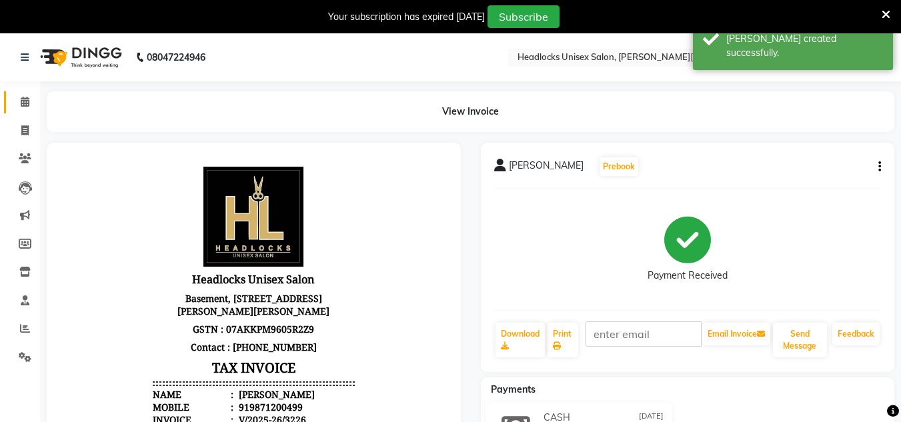
click at [29, 100] on icon at bounding box center [25, 102] width 9 height 10
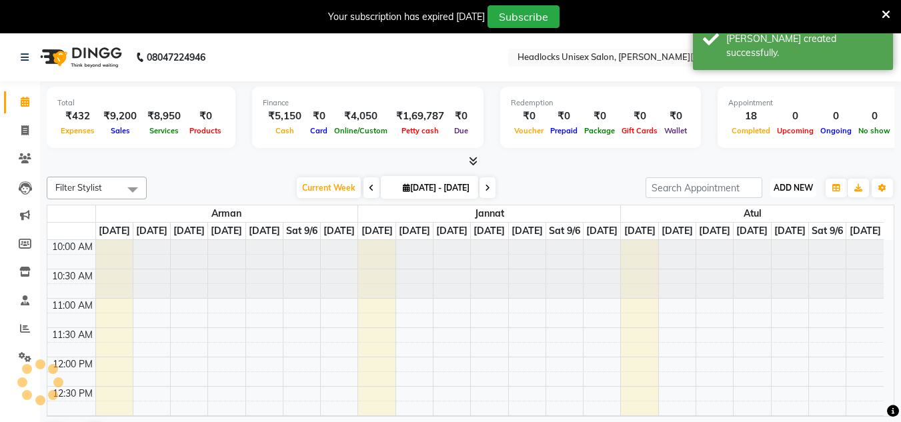
click at [780, 183] on span "ADD NEW" at bounding box center [793, 188] width 39 height 10
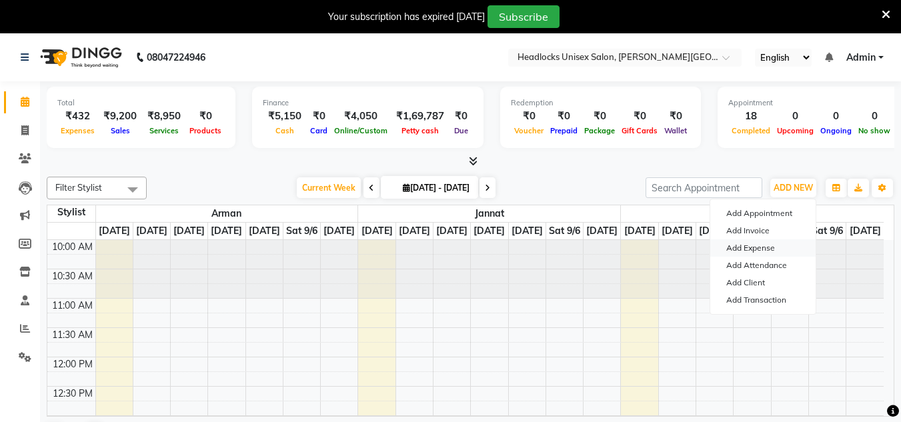
click at [749, 248] on link "Add Expense" at bounding box center [763, 248] width 105 height 17
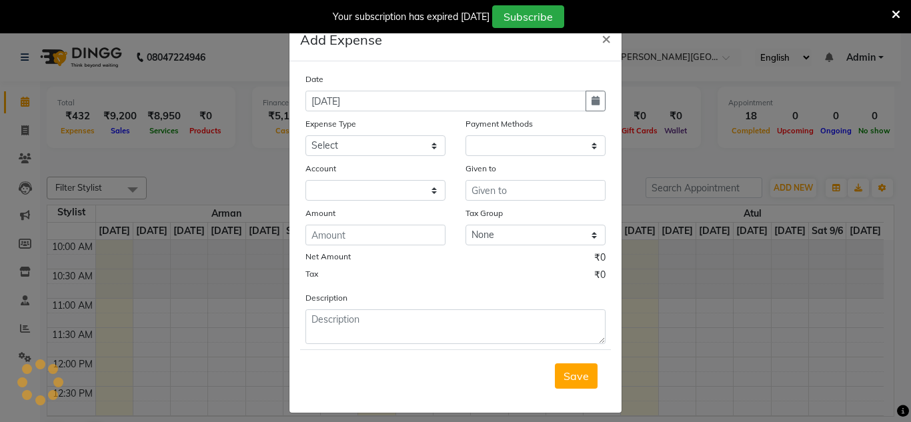
select select "1"
select select "5907"
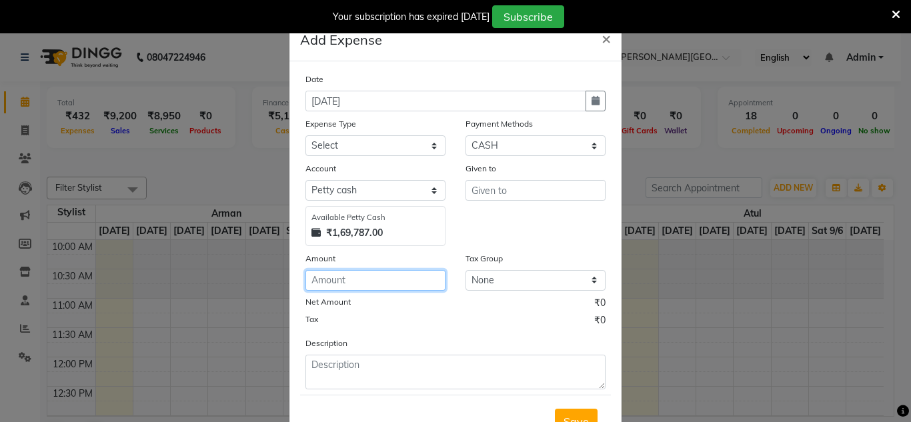
click at [339, 278] on input "number" at bounding box center [376, 280] width 140 height 21
type input "200"
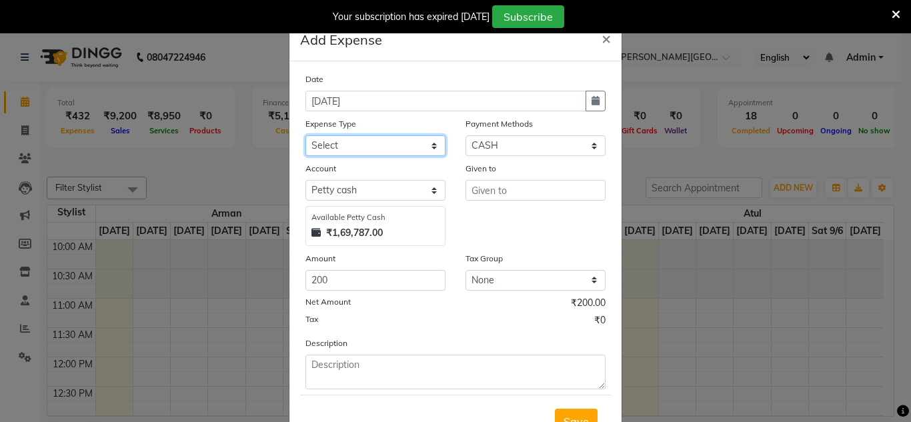
click at [345, 141] on select "Select Advance Salary Bank charges Car maintenance Cash transfer to bank Cash t…" at bounding box center [376, 145] width 140 height 21
select select "16795"
click at [345, 142] on select "Select Advance Salary Bank charges Car maintenance Cash transfer to bank Cash t…" at bounding box center [376, 145] width 140 height 21
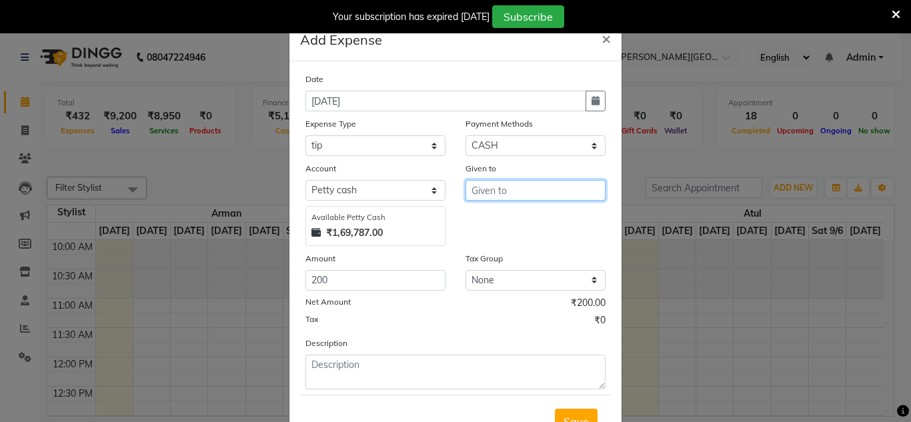
click at [511, 193] on input "text" at bounding box center [536, 190] width 140 height 21
click at [504, 218] on ngb-highlight "Ras hid" at bounding box center [499, 218] width 35 height 13
type input "[PERSON_NAME]"
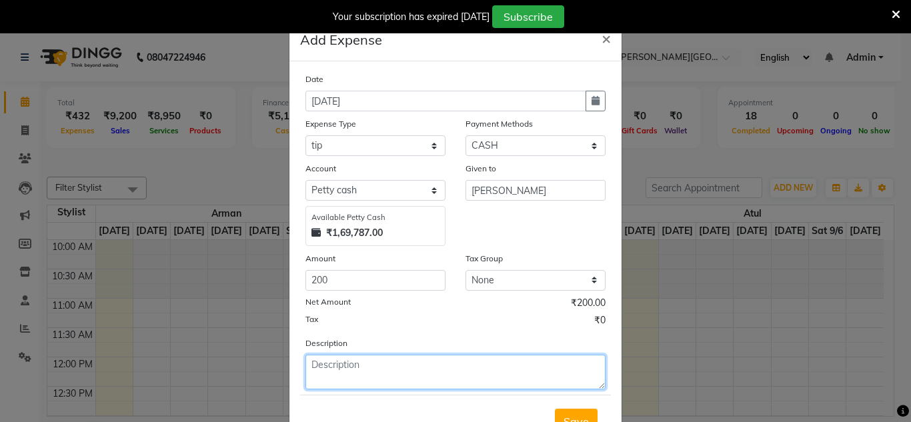
click at [325, 369] on textarea at bounding box center [456, 372] width 300 height 35
type textarea "upi [PERSON_NAME] + [PERSON_NAME]"
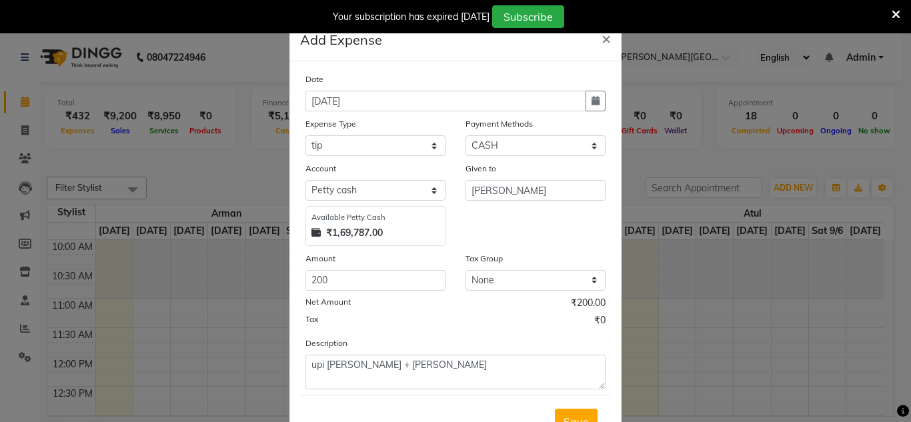
click at [390, 324] on div "Tax ₹0" at bounding box center [456, 322] width 300 height 17
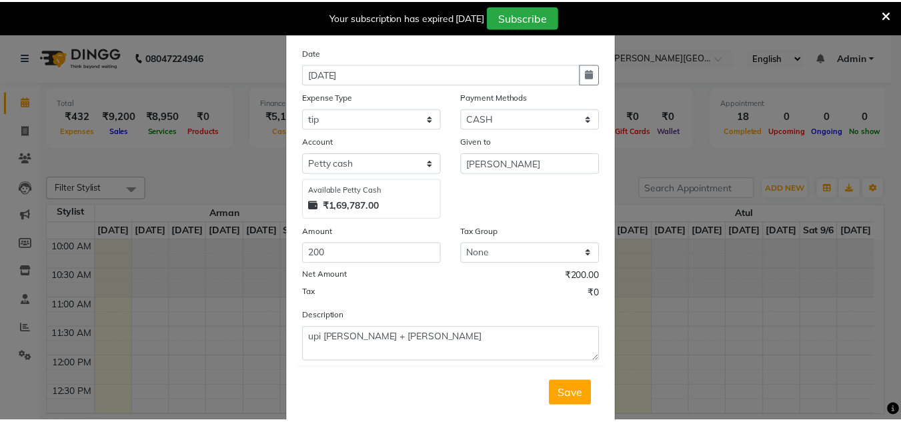
scroll to position [55, 0]
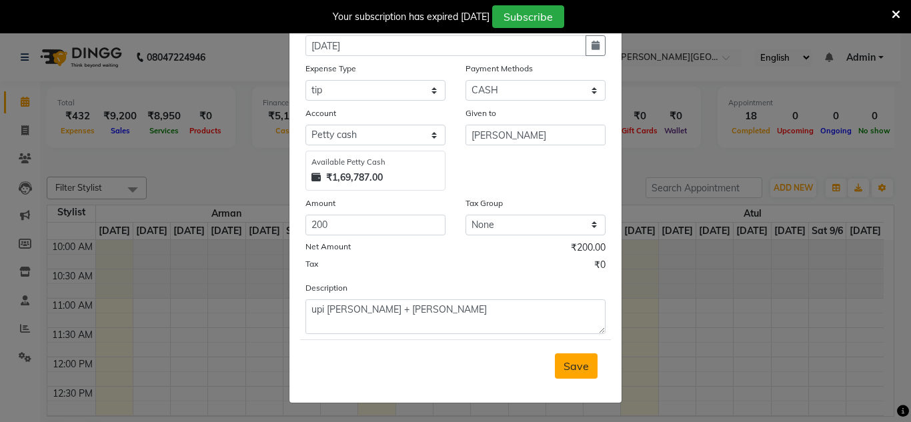
click at [587, 370] on button "Save" at bounding box center [576, 366] width 43 height 25
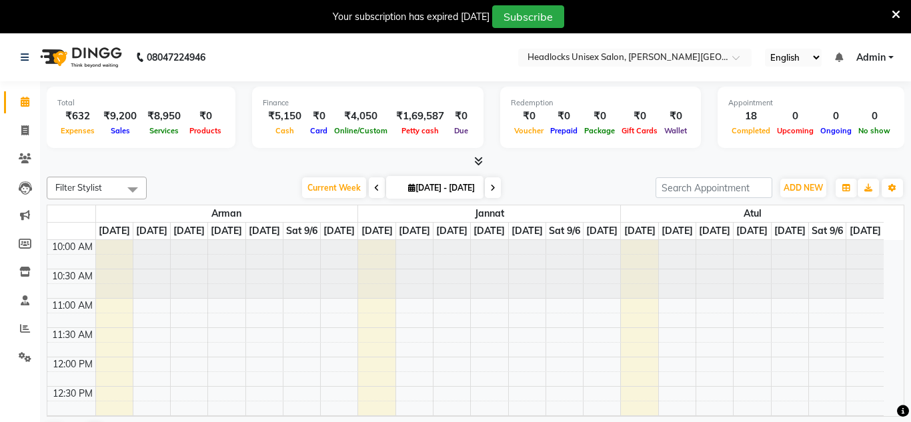
click at [892, 11] on icon at bounding box center [896, 15] width 9 height 12
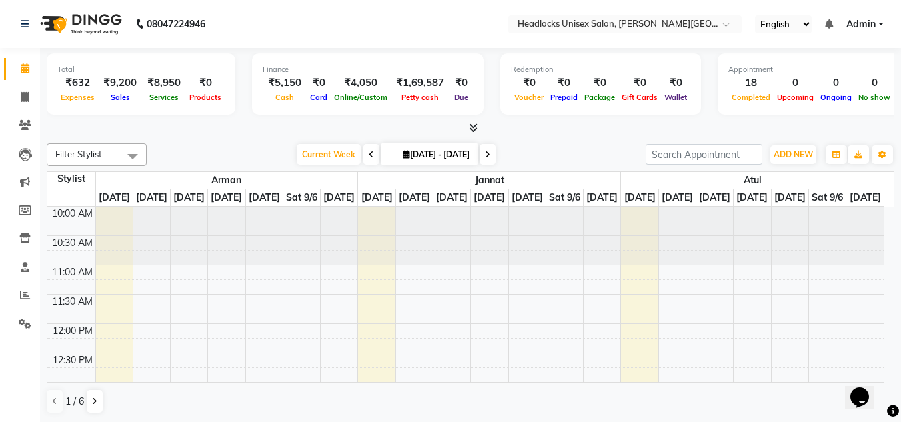
click at [571, 145] on div "Current Week 2025-09-01 01-09-2025 - 07-09-2025" at bounding box center [396, 155] width 486 height 20
click at [797, 153] on span "ADD NEW" at bounding box center [793, 154] width 39 height 10
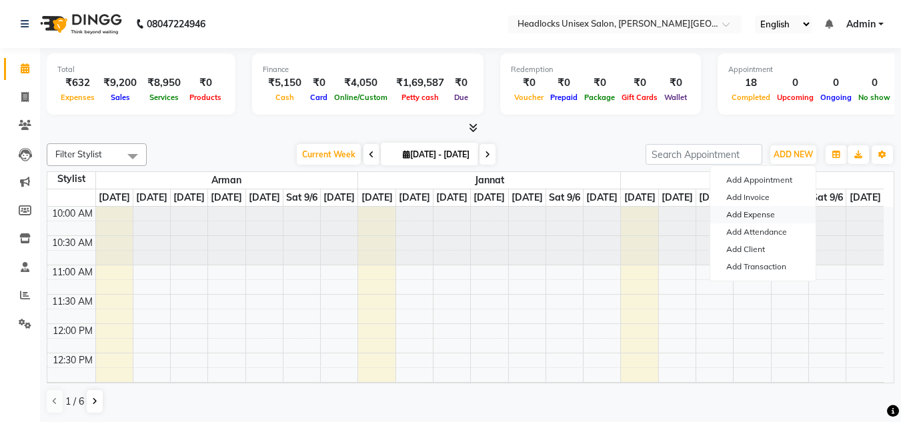
click at [751, 213] on link "Add Expense" at bounding box center [763, 214] width 105 height 17
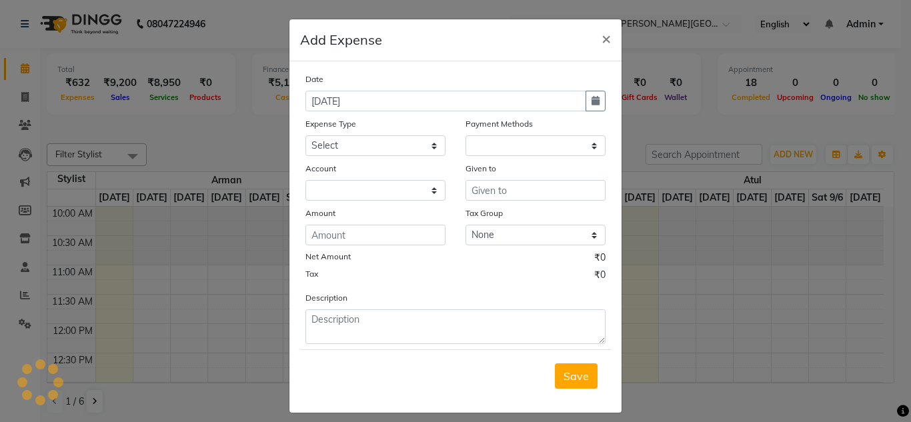
select select
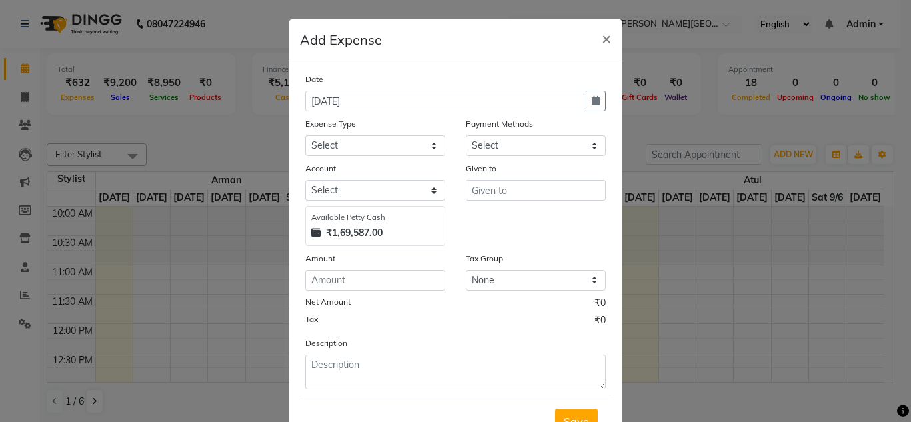
select select "1"
select select "5907"
click at [334, 282] on input "number" at bounding box center [376, 280] width 140 height 21
type input "50"
click at [342, 151] on select "Select Advance Salary Bank charges Car maintenance Cash transfer to bank Cash t…" at bounding box center [376, 145] width 140 height 21
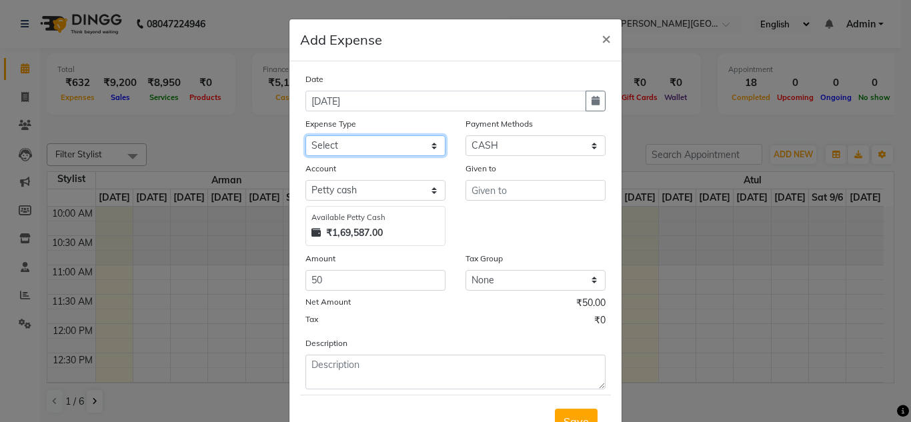
select select "16795"
click at [342, 151] on select "Select Advance Salary Bank charges Car maintenance Cash transfer to bank Cash t…" at bounding box center [376, 145] width 140 height 21
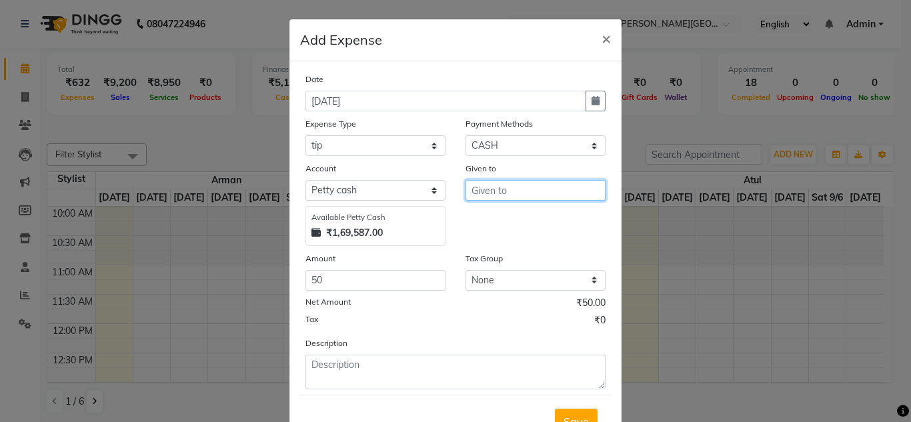
click at [490, 193] on input "text" at bounding box center [536, 190] width 140 height 21
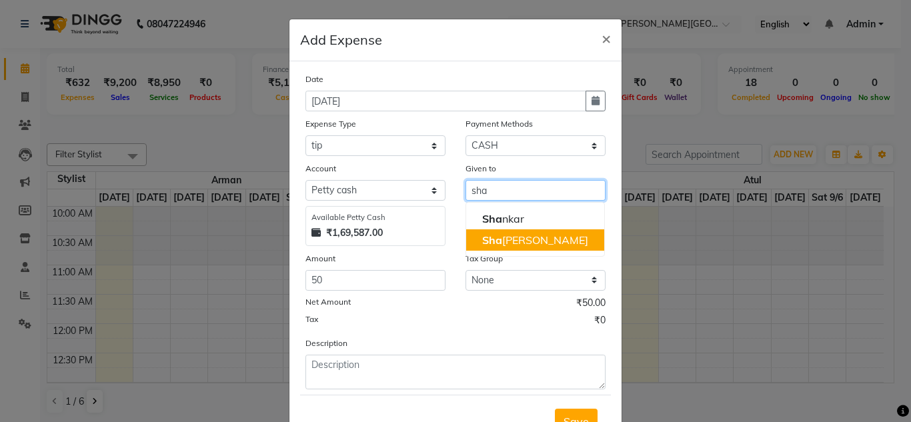
click at [492, 238] on span "Sha" at bounding box center [492, 240] width 20 height 13
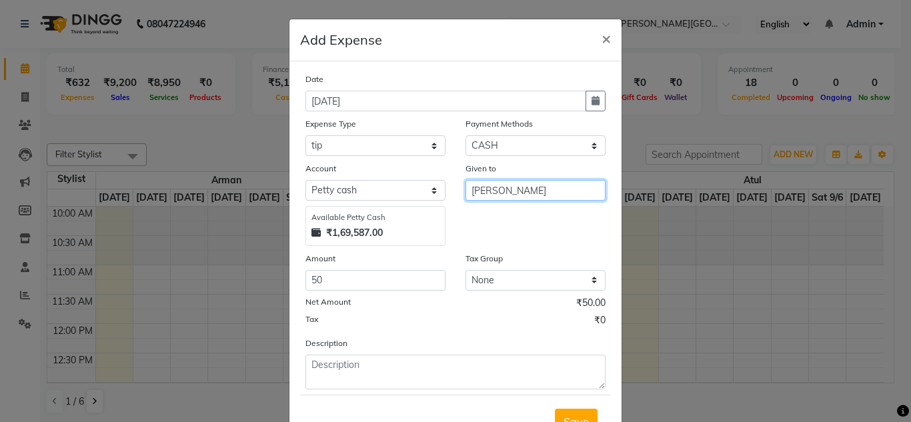
type input "[PERSON_NAME]"
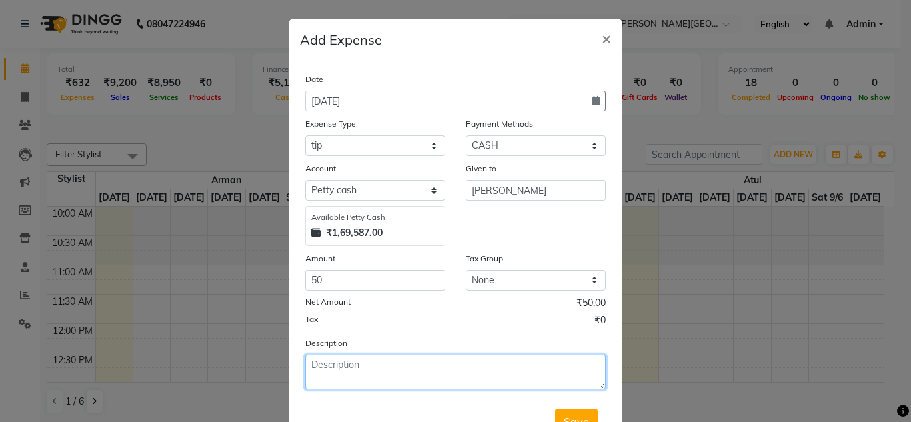
click at [360, 372] on textarea at bounding box center [456, 372] width 300 height 35
type textarea "upi tip"
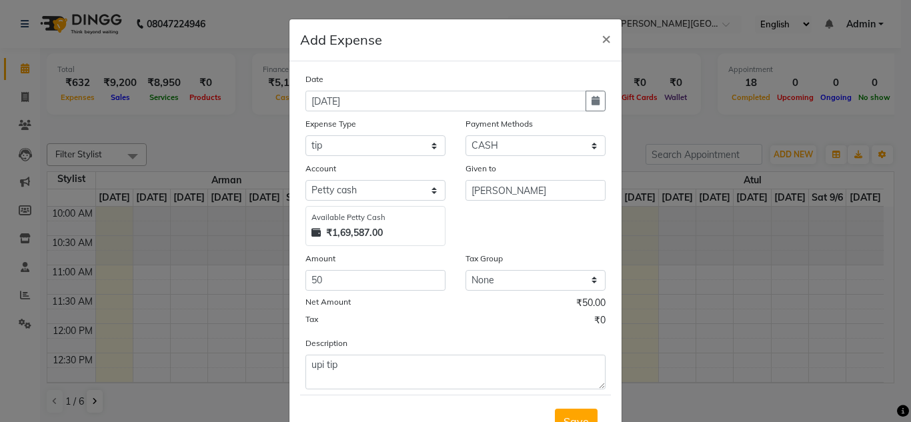
click at [394, 326] on div "Tax ₹0" at bounding box center [456, 322] width 300 height 17
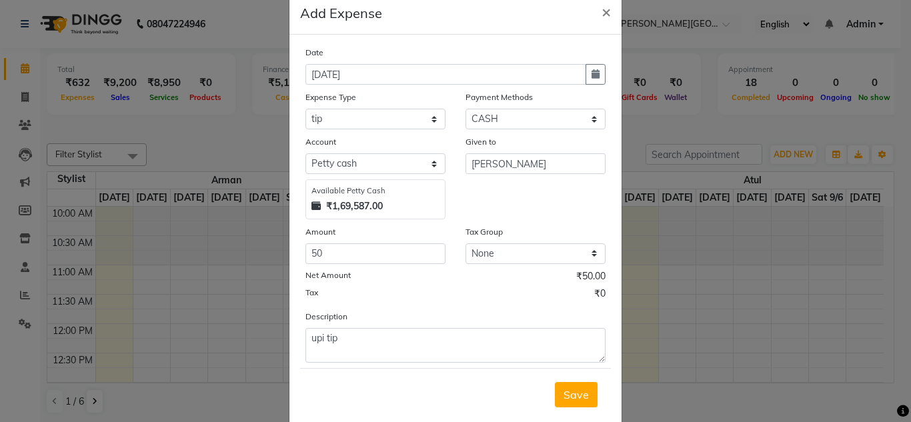
scroll to position [55, 0]
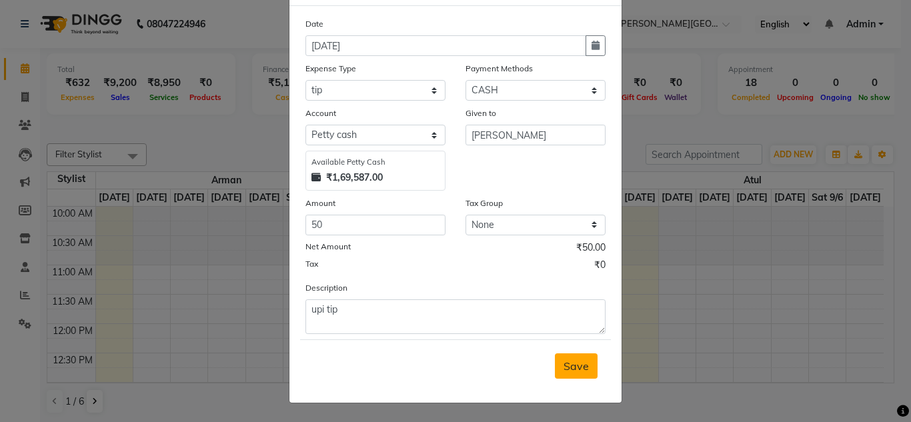
click at [571, 361] on span "Save" at bounding box center [576, 366] width 25 height 13
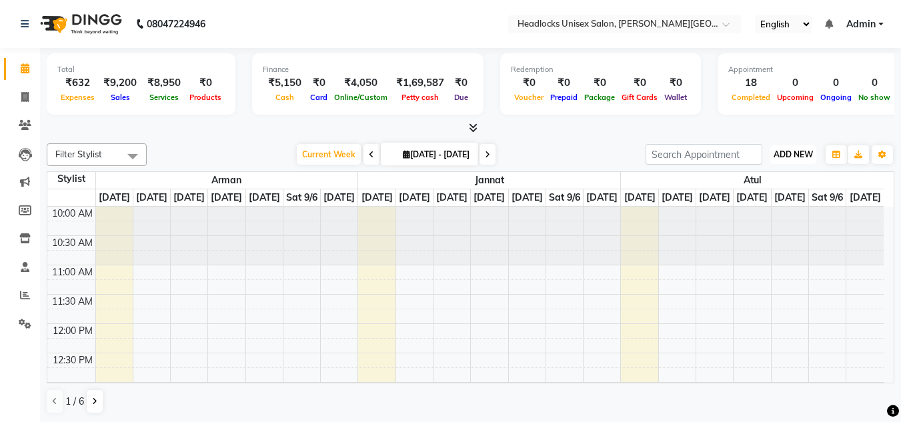
click at [793, 153] on span "ADD NEW" at bounding box center [793, 154] width 39 height 10
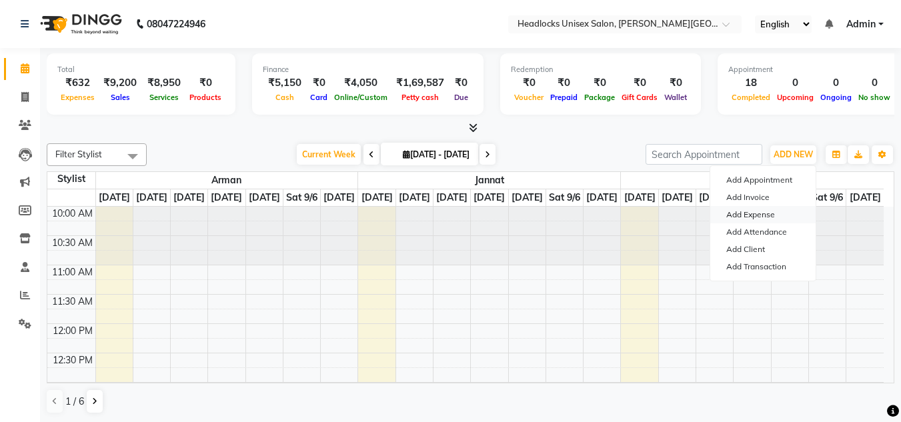
click at [741, 215] on link "Add Expense" at bounding box center [763, 214] width 105 height 17
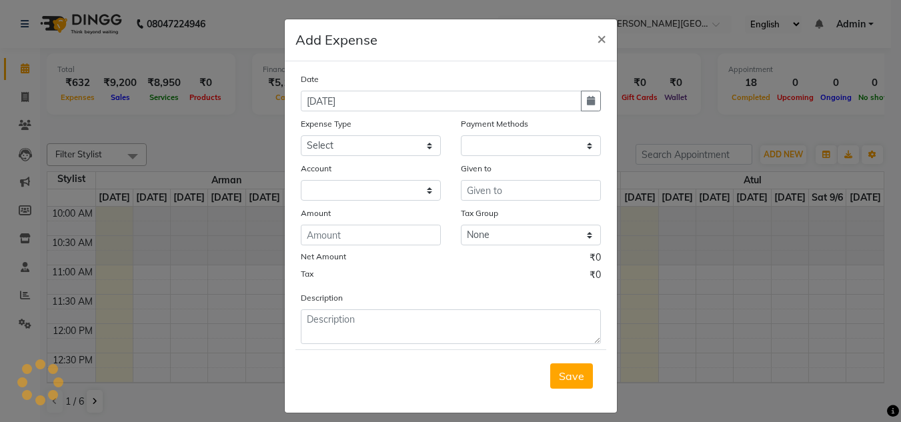
select select
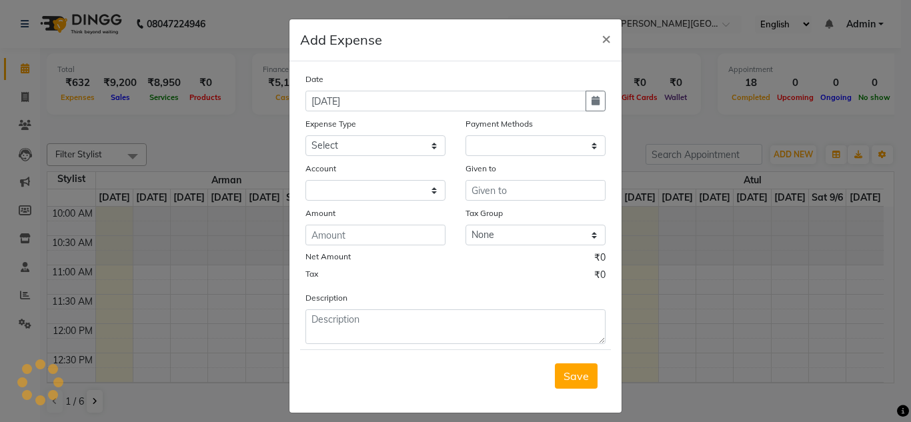
select select "1"
select select "5907"
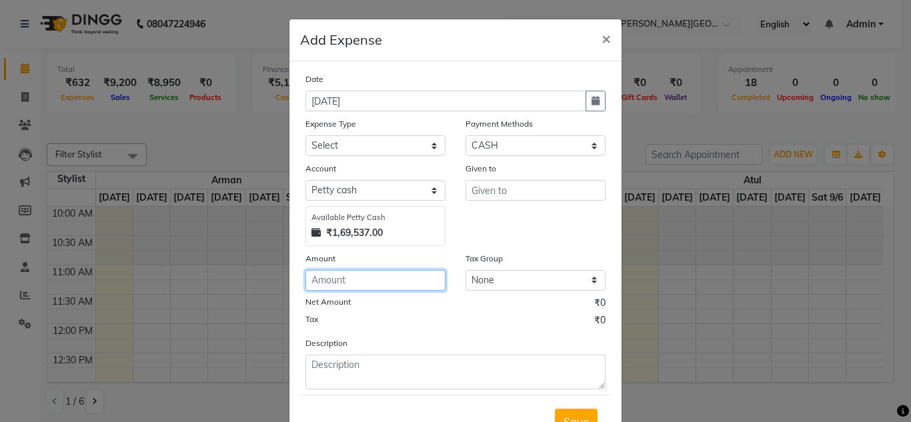
click at [343, 284] on input "number" at bounding box center [376, 280] width 140 height 21
type input "1000"
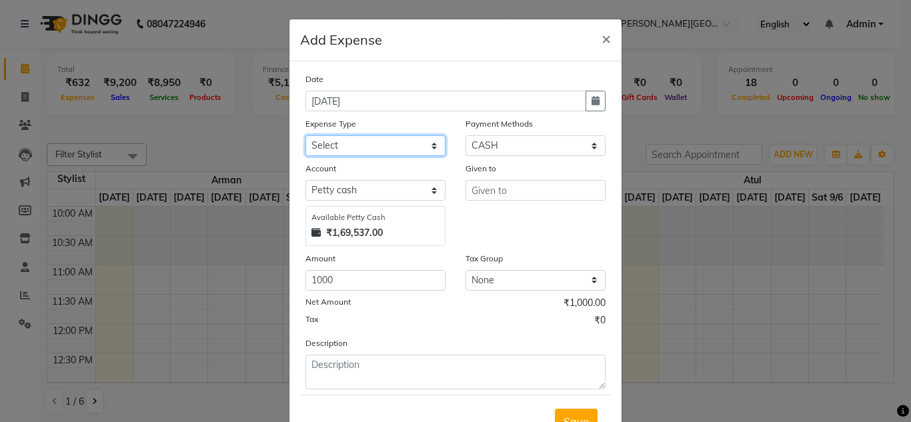
click at [348, 141] on select "Select Advance Salary Bank charges Car maintenance Cash transfer to bank Cash t…" at bounding box center [376, 145] width 140 height 21
select select "16763"
click at [348, 140] on select "Select Advance Salary Bank charges Car maintenance Cash transfer to bank Cash t…" at bounding box center [376, 145] width 140 height 21
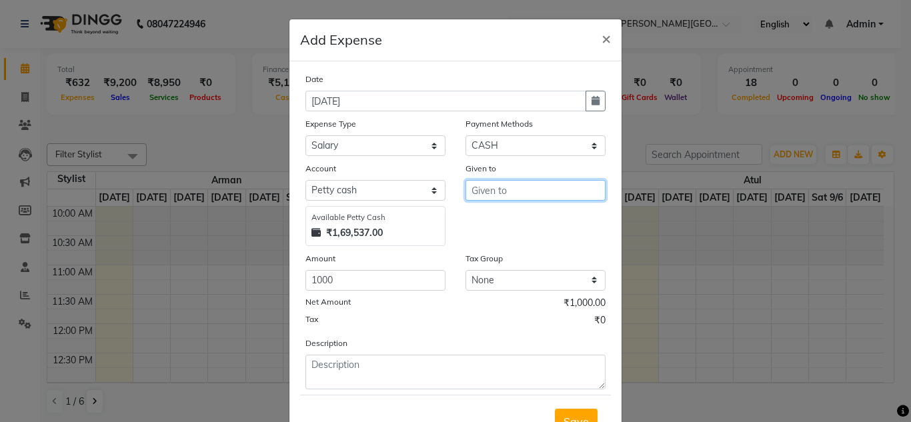
click at [497, 190] on input "text" at bounding box center [536, 190] width 140 height 21
click at [495, 218] on span "Sudhir" at bounding box center [498, 218] width 33 height 13
type input "Sudhir"
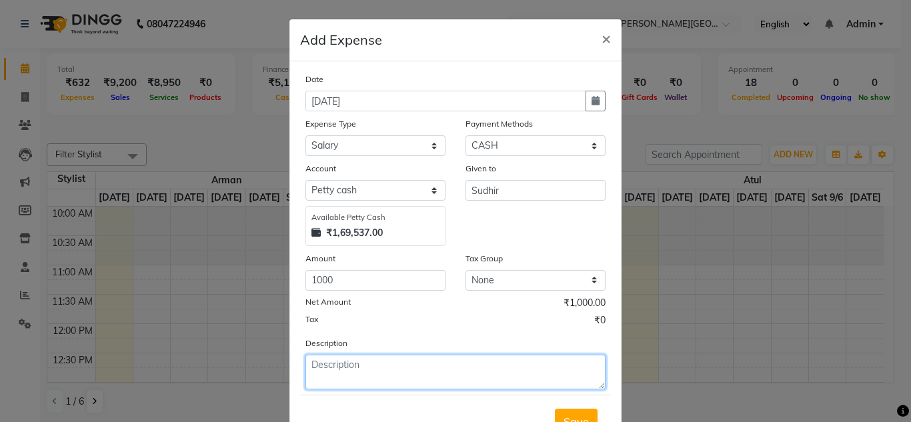
click at [328, 374] on textarea at bounding box center [456, 372] width 300 height 35
type textarea "sudhir salary"
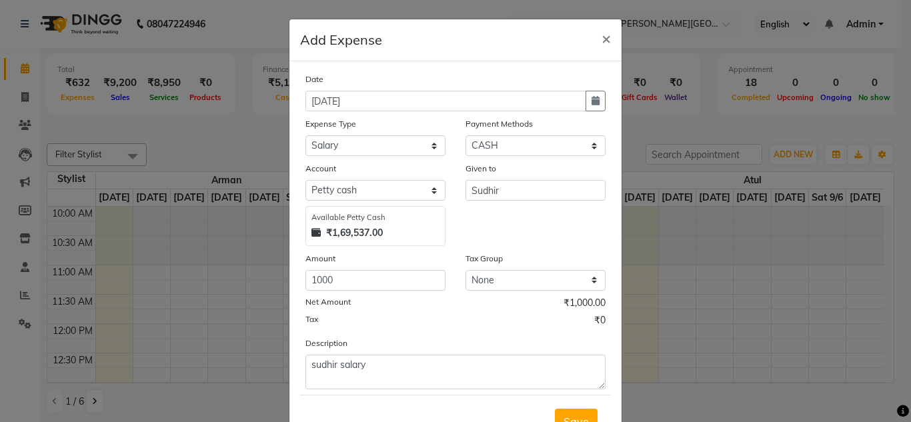
click at [463, 304] on div "Net Amount ₹1,000.00" at bounding box center [456, 304] width 300 height 17
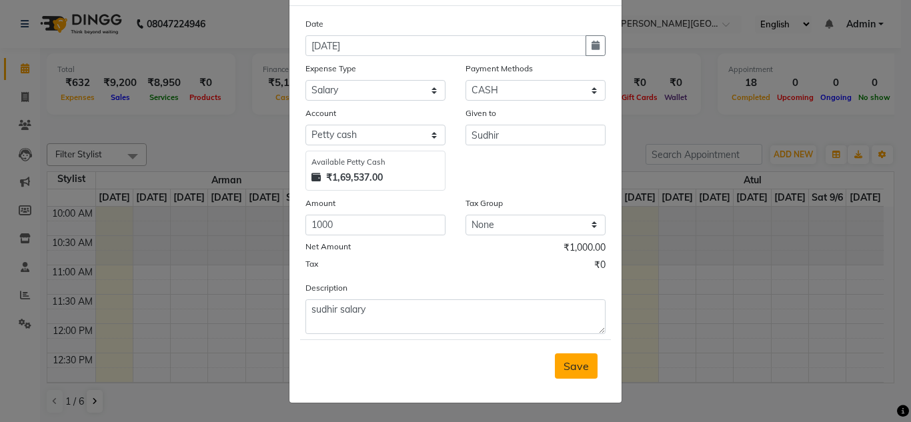
click at [576, 367] on span "Save" at bounding box center [576, 366] width 25 height 13
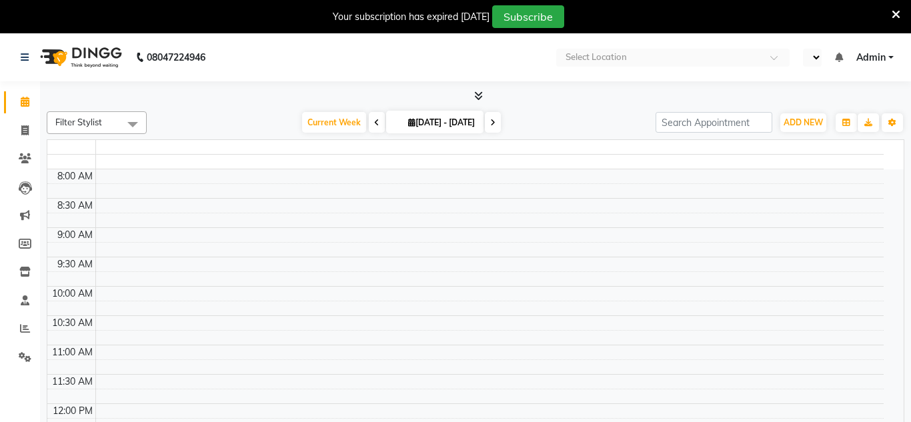
select select "en"
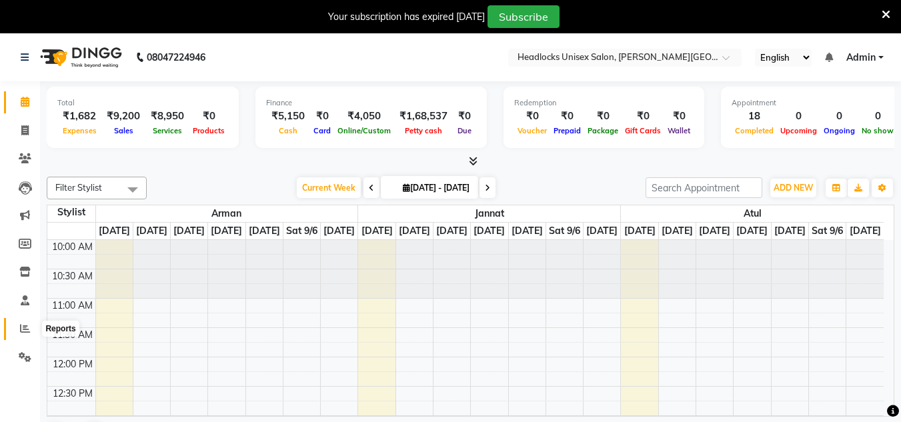
click at [21, 329] on icon at bounding box center [25, 329] width 10 height 10
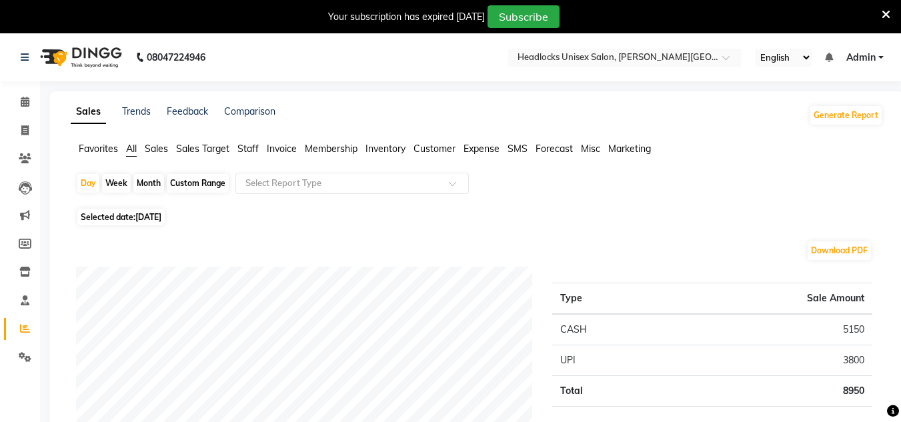
click at [288, 218] on div "Selected date: [DATE]" at bounding box center [479, 217] width 807 height 14
click at [29, 101] on icon at bounding box center [25, 102] width 9 height 10
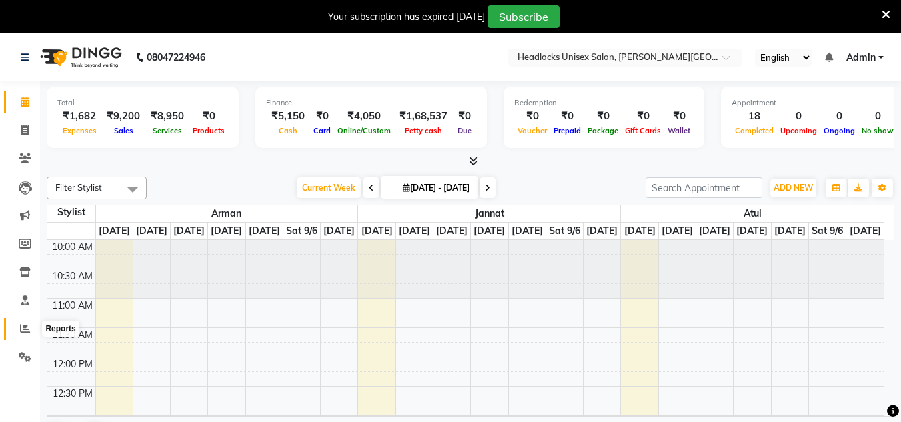
click at [21, 333] on icon at bounding box center [25, 329] width 10 height 10
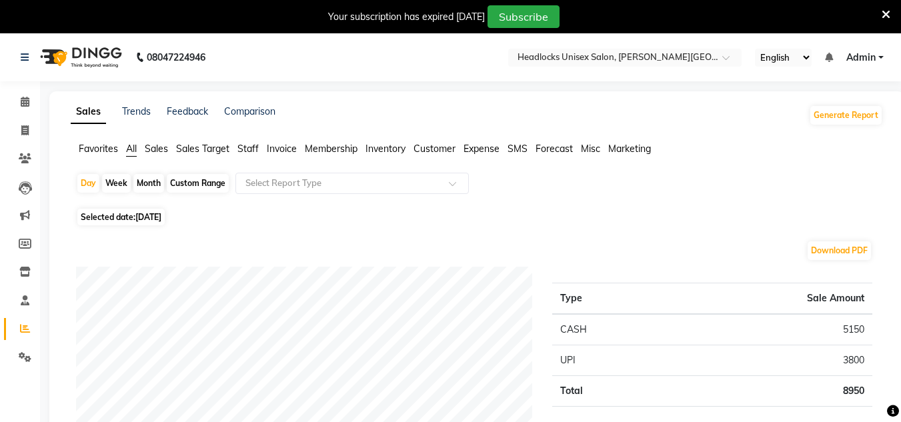
click at [26, 103] on icon at bounding box center [25, 102] width 9 height 10
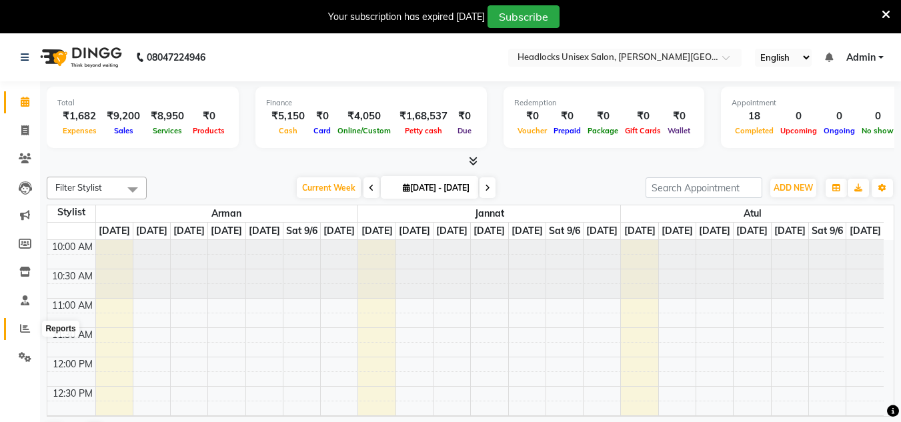
click at [24, 328] on icon at bounding box center [25, 329] width 10 height 10
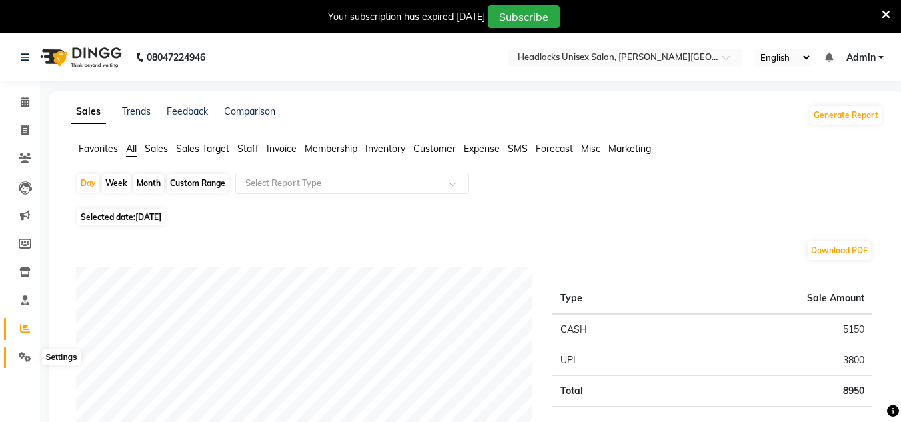
click at [22, 356] on icon at bounding box center [25, 357] width 13 height 10
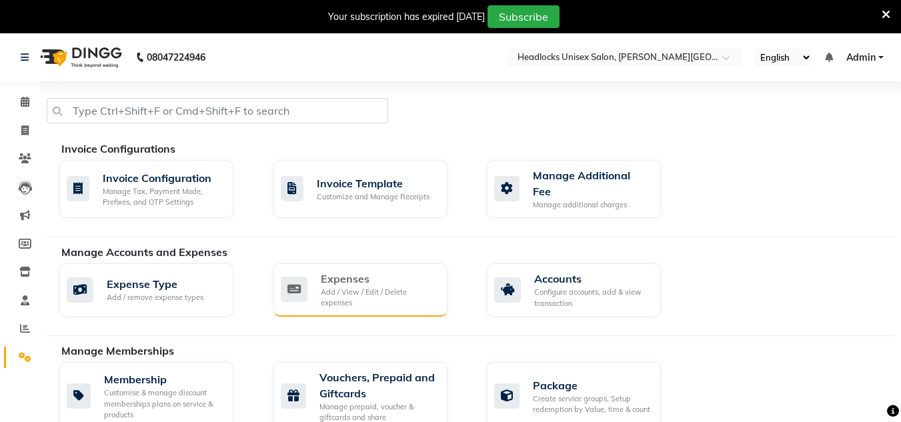
click at [346, 277] on div "Expenses" at bounding box center [379, 279] width 116 height 16
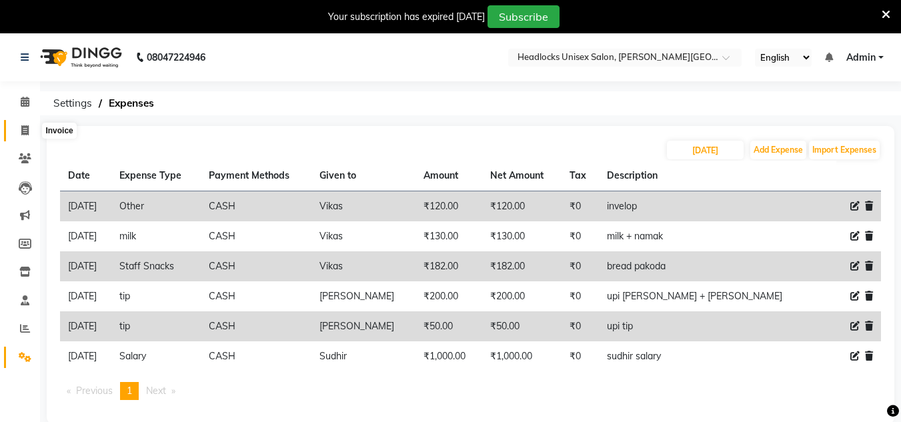
click at [23, 132] on icon at bounding box center [24, 130] width 7 height 10
select select "service"
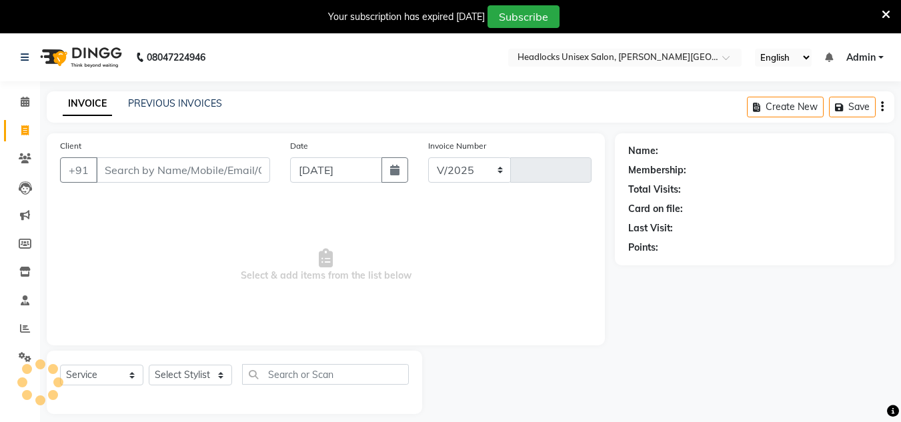
select select "6850"
type input "3227"
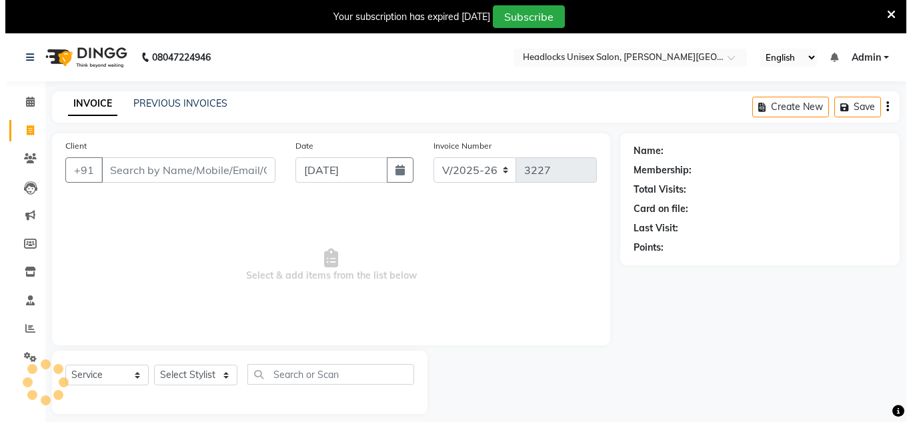
scroll to position [33, 0]
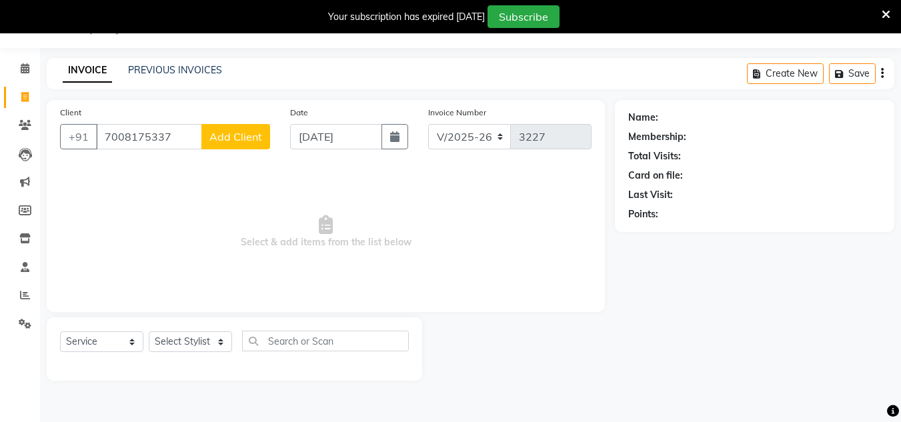
type input "7008175337"
click at [250, 135] on span "Add Client" at bounding box center [236, 136] width 53 height 13
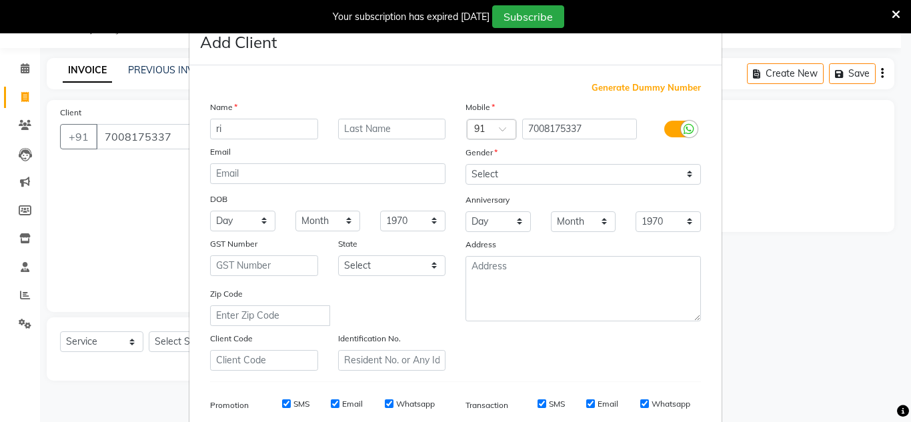
type input "r"
type input "[PERSON_NAME]"
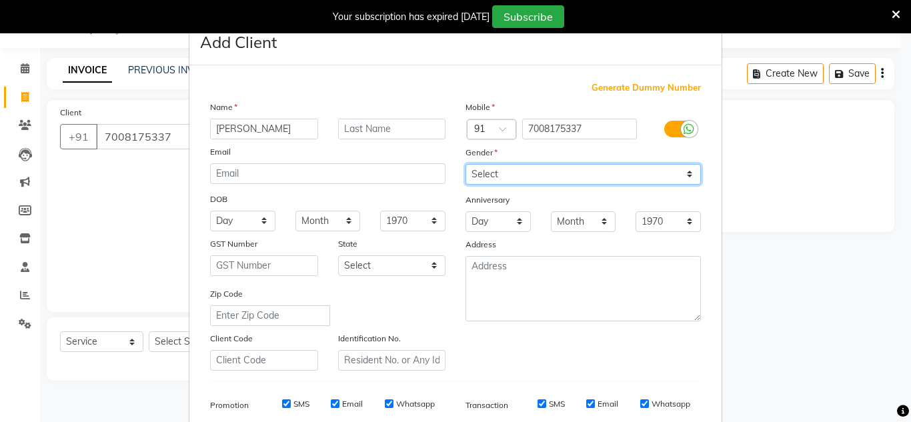
click at [520, 174] on select "Select [DEMOGRAPHIC_DATA] [DEMOGRAPHIC_DATA] Other Prefer Not To Say" at bounding box center [584, 174] width 236 height 21
select select "[DEMOGRAPHIC_DATA]"
click at [466, 164] on select "Select [DEMOGRAPHIC_DATA] [DEMOGRAPHIC_DATA] Other Prefer Not To Say" at bounding box center [584, 174] width 236 height 21
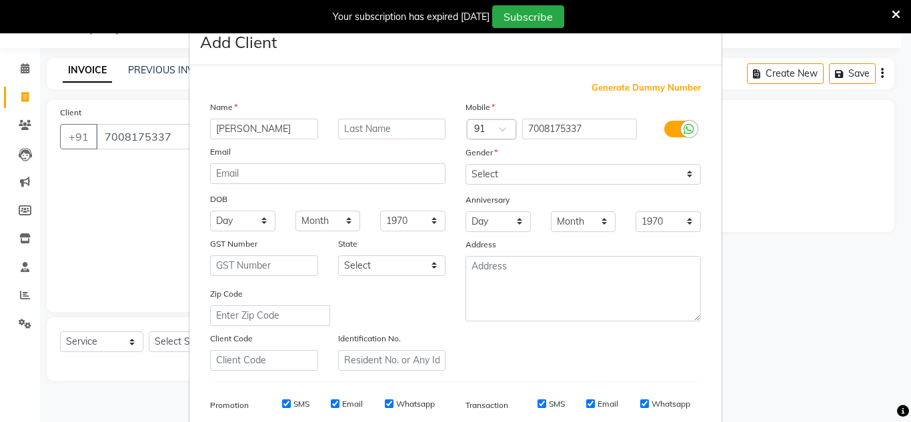
click at [783, 196] on ngb-modal-window "Add Client Generate Dummy Number Name [PERSON_NAME] Email DOB Day 01 02 03 04 0…" at bounding box center [455, 211] width 911 height 422
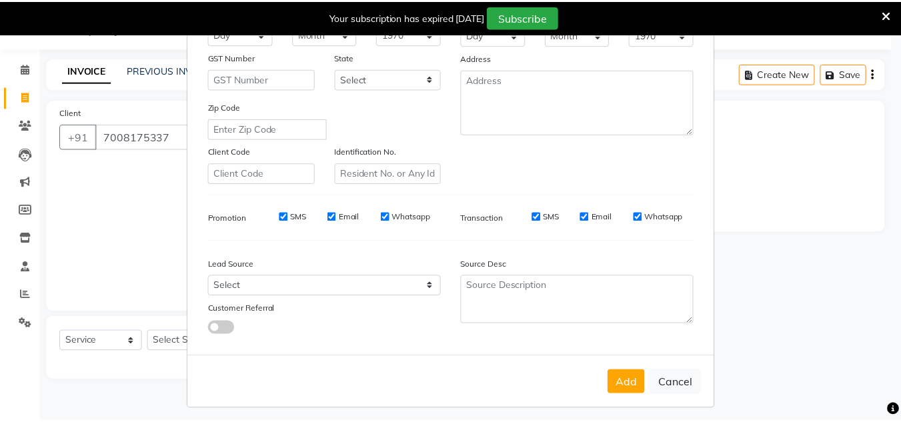
scroll to position [194, 0]
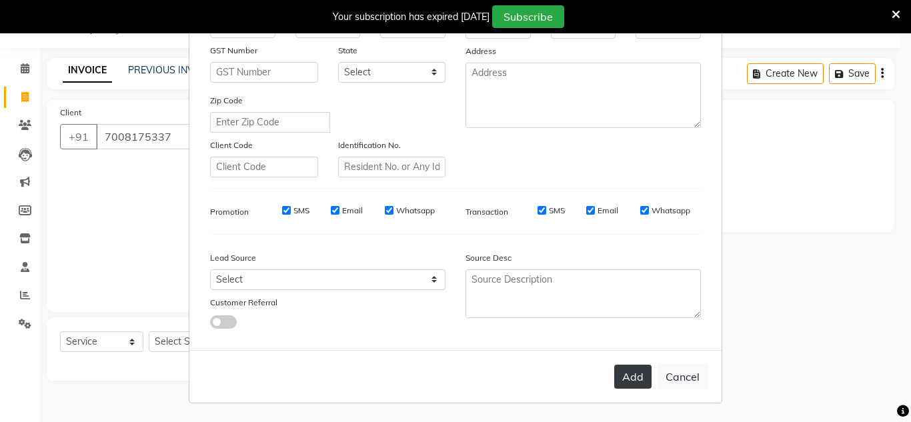
click at [619, 378] on button "Add" at bounding box center [633, 377] width 37 height 24
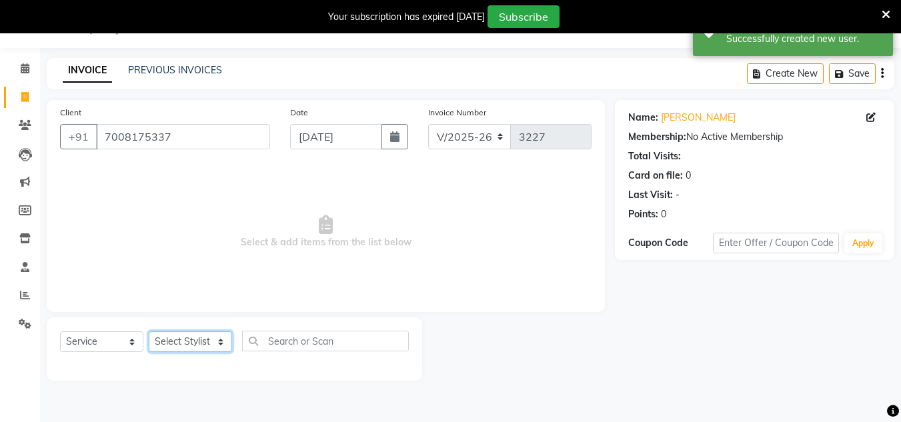
click at [194, 342] on select "Select Stylist [PERSON_NAME] Jannat Kaif [DATE] [PERSON_NAME] [PERSON_NAME] [PE…" at bounding box center [190, 342] width 83 height 21
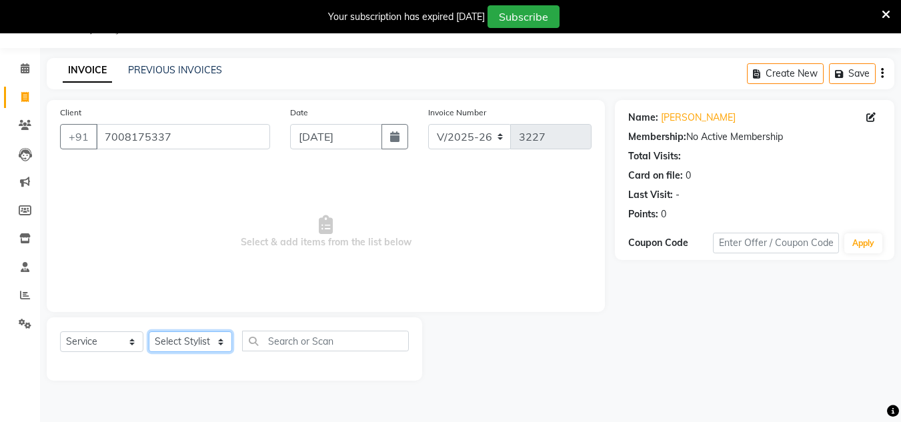
select select "53615"
click at [149, 332] on select "Select Stylist [PERSON_NAME] Jannat Kaif [DATE] [PERSON_NAME] [PERSON_NAME] [PE…" at bounding box center [190, 342] width 83 height 21
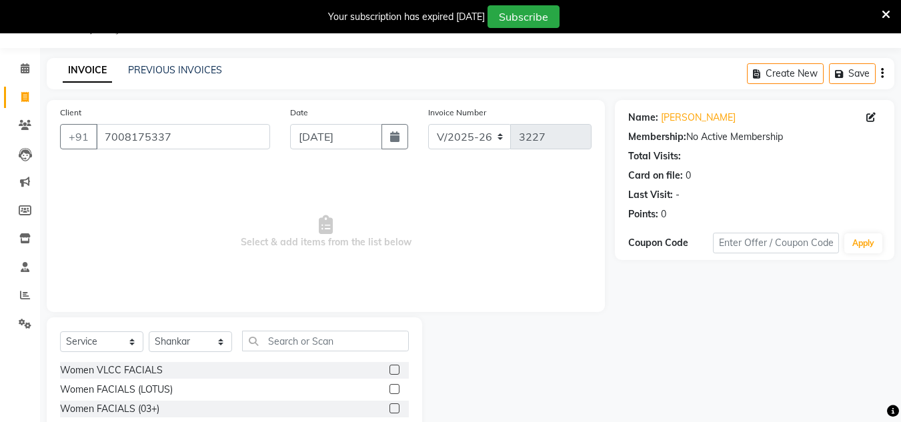
click at [490, 222] on span "Select & add items from the list below" at bounding box center [326, 231] width 532 height 133
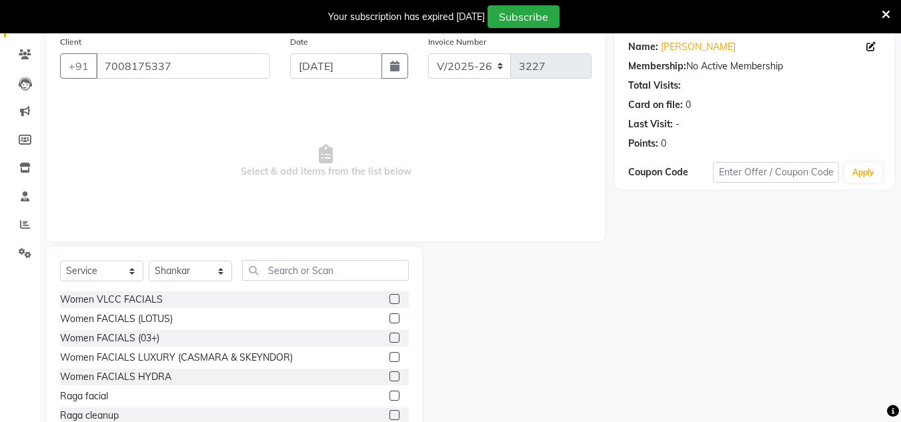
scroll to position [145, 0]
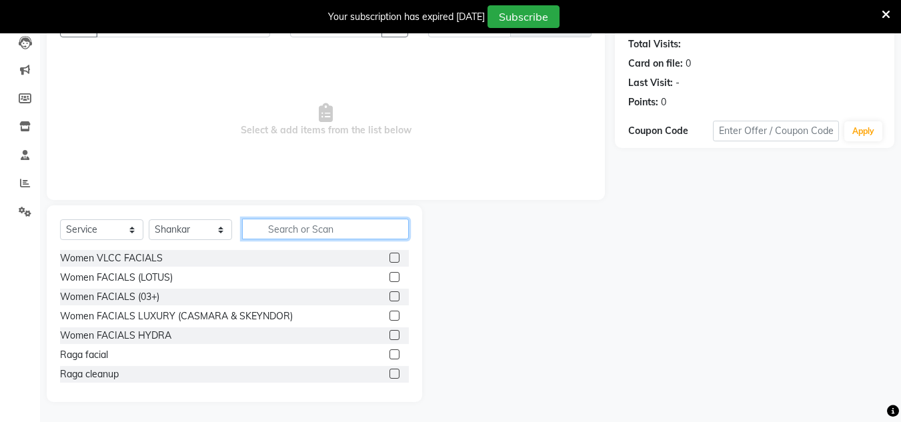
click at [338, 233] on input "text" at bounding box center [325, 229] width 167 height 21
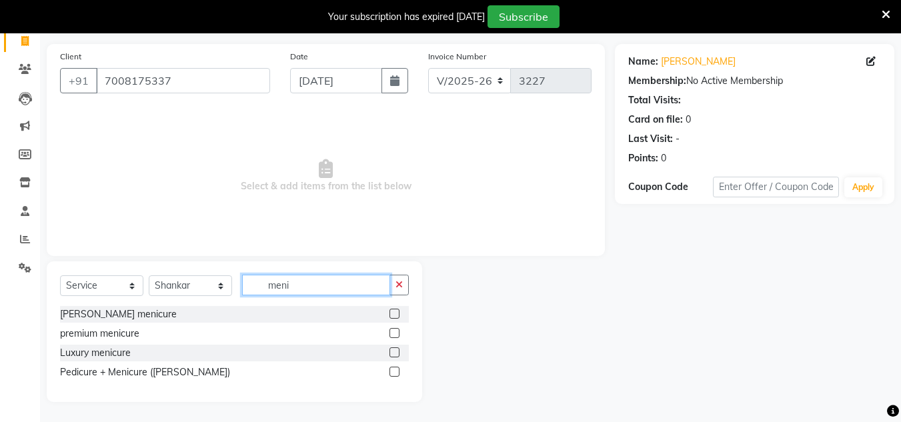
scroll to position [89, 0]
type input "meni"
click at [394, 314] on label at bounding box center [395, 314] width 10 height 10
click at [394, 314] on input "checkbox" at bounding box center [394, 314] width 9 height 9
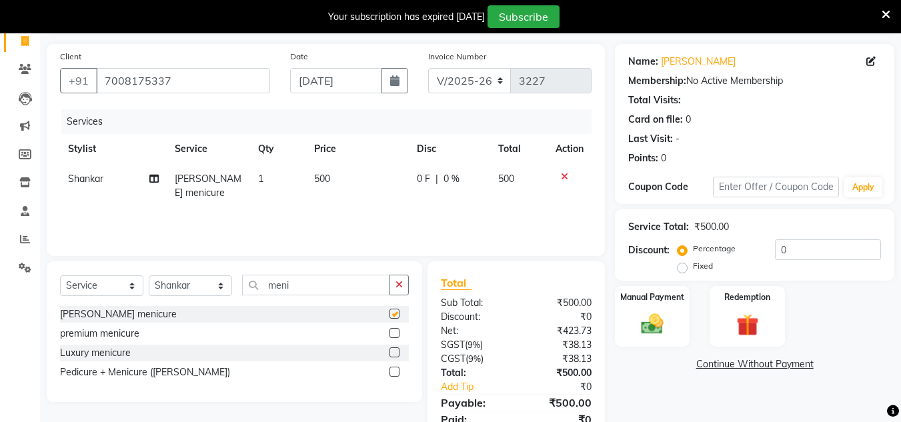
checkbox input "false"
click at [330, 289] on input "meni" at bounding box center [316, 285] width 148 height 21
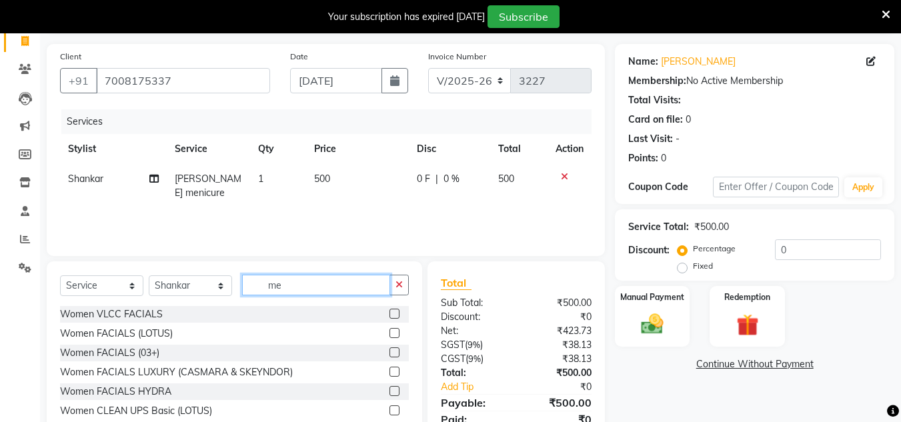
type input "m"
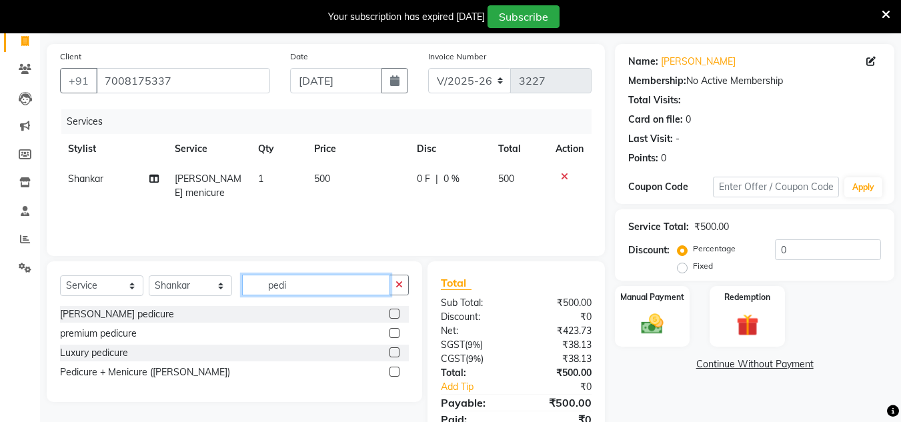
type input "pedi"
click at [395, 313] on label at bounding box center [395, 314] width 10 height 10
click at [395, 313] on input "checkbox" at bounding box center [394, 314] width 9 height 9
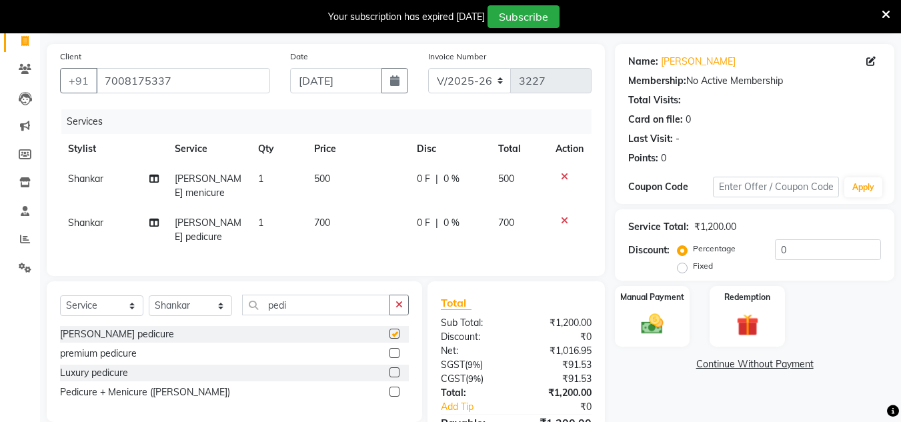
checkbox input "false"
click at [518, 316] on div "₹1,200.00" at bounding box center [558, 323] width 85 height 14
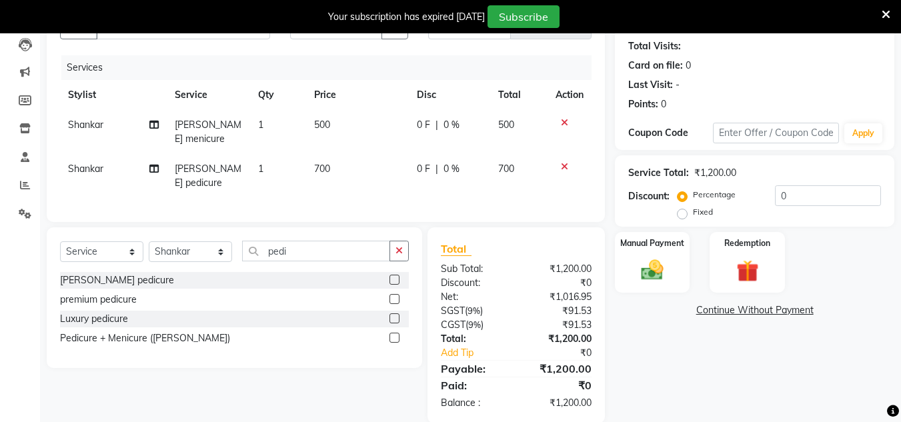
scroll to position [147, 0]
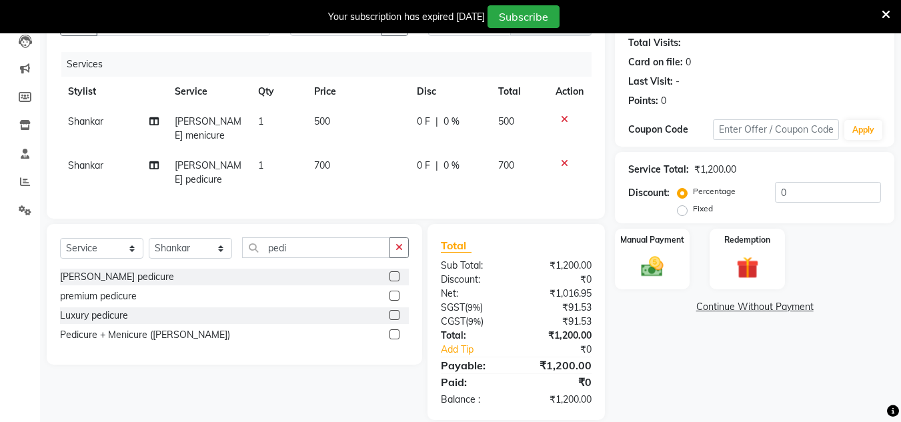
click at [333, 151] on td "700" at bounding box center [357, 173] width 103 height 44
select select "53615"
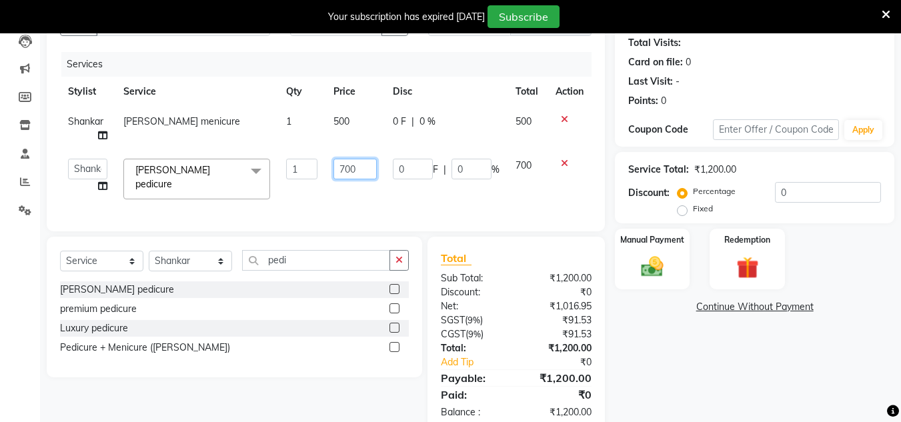
click at [360, 170] on input "700" at bounding box center [356, 169] width 44 height 21
type input "7"
type input "500"
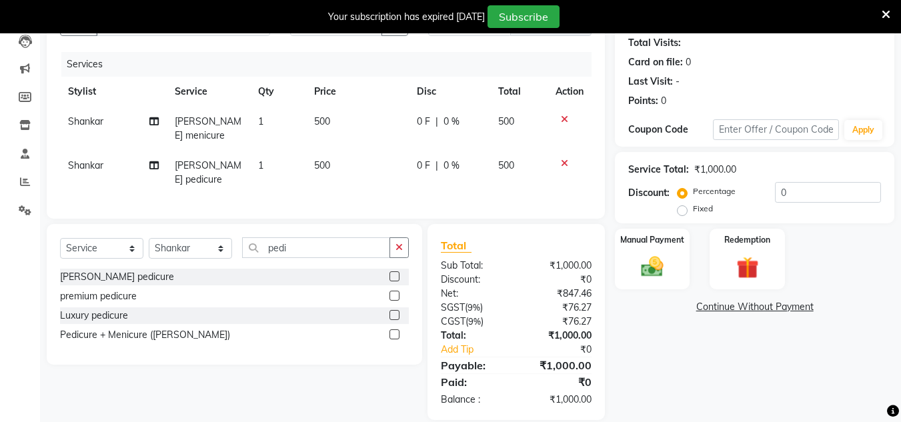
click at [369, 192] on div "Client [PHONE_NUMBER] Date [DATE] Invoice Number V/2025 V/[PHONE_NUMBER] Servic…" at bounding box center [326, 103] width 558 height 232
click at [518, 287] on div "₹847.46" at bounding box center [558, 294] width 85 height 14
click at [655, 261] on img at bounding box center [652, 267] width 37 height 27
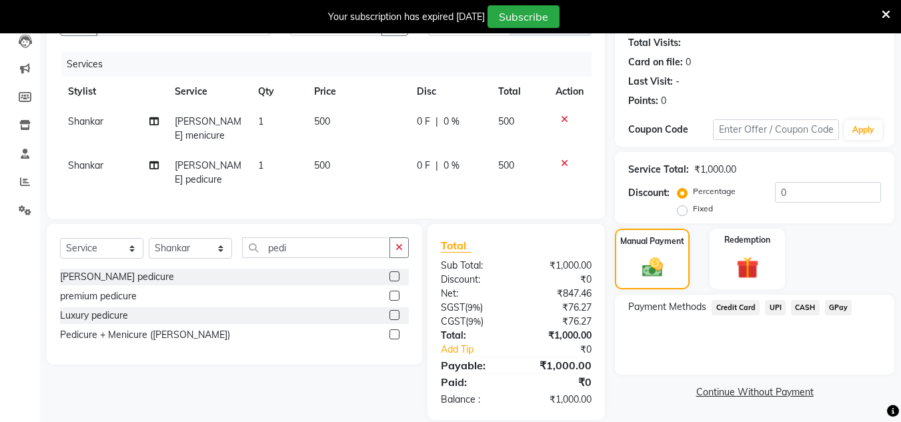
click at [774, 307] on span "UPI" at bounding box center [775, 307] width 21 height 15
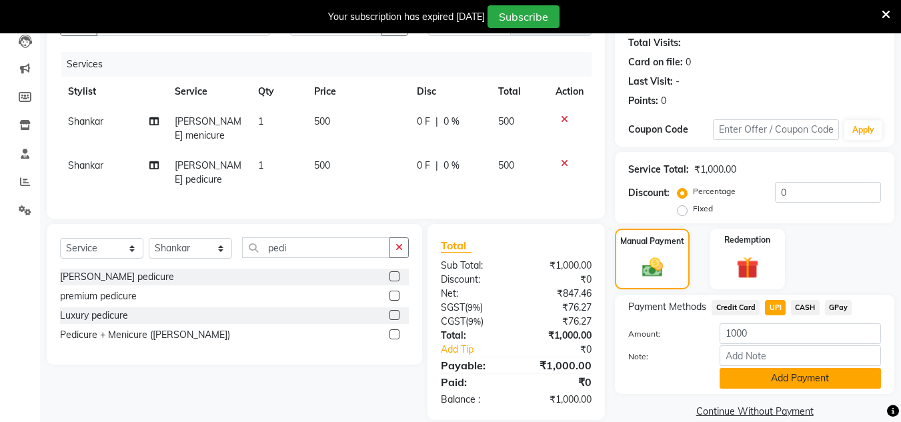
click at [769, 380] on button "Add Payment" at bounding box center [800, 378] width 161 height 21
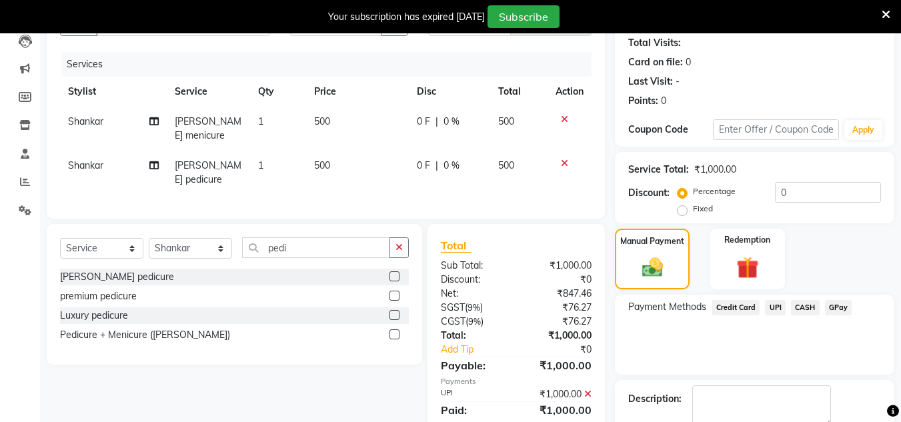
click at [757, 362] on div "Payment Methods Credit Card UPI CASH GPay" at bounding box center [755, 335] width 280 height 80
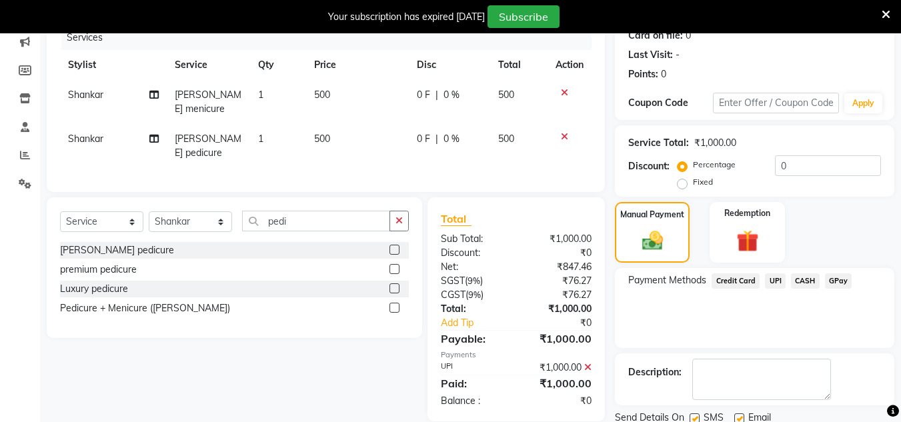
scroll to position [222, 0]
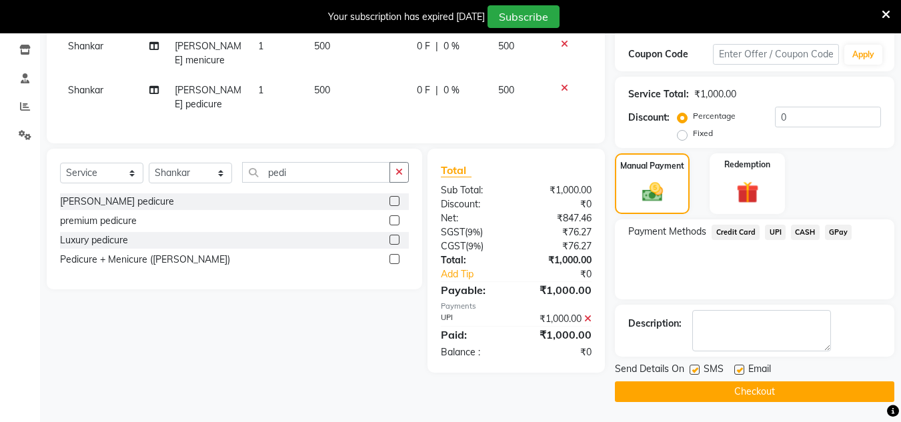
click at [756, 392] on button "Checkout" at bounding box center [755, 392] width 280 height 21
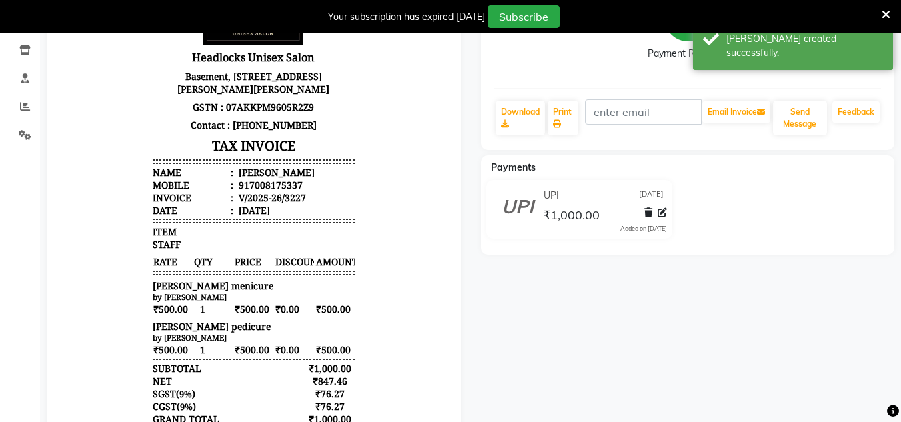
click at [475, 196] on div "[PERSON_NAME] Prebook Payment Received Download Print Email Invoice Send Messag…" at bounding box center [688, 230] width 434 height 618
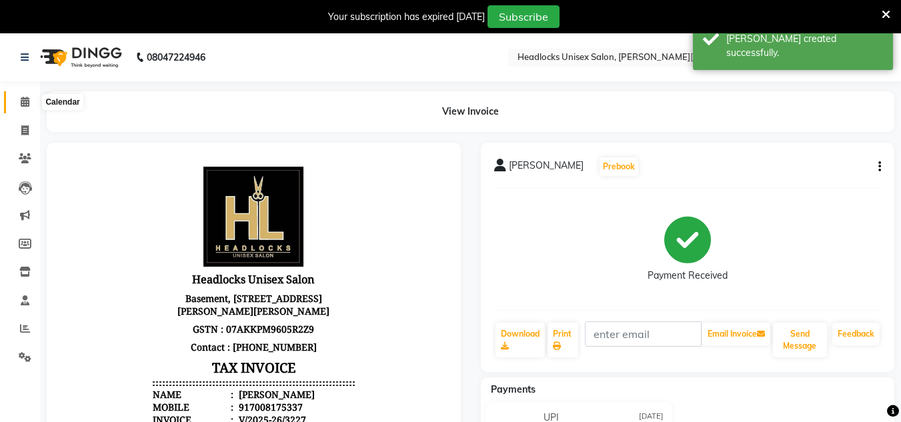
click at [25, 101] on icon at bounding box center [25, 102] width 9 height 10
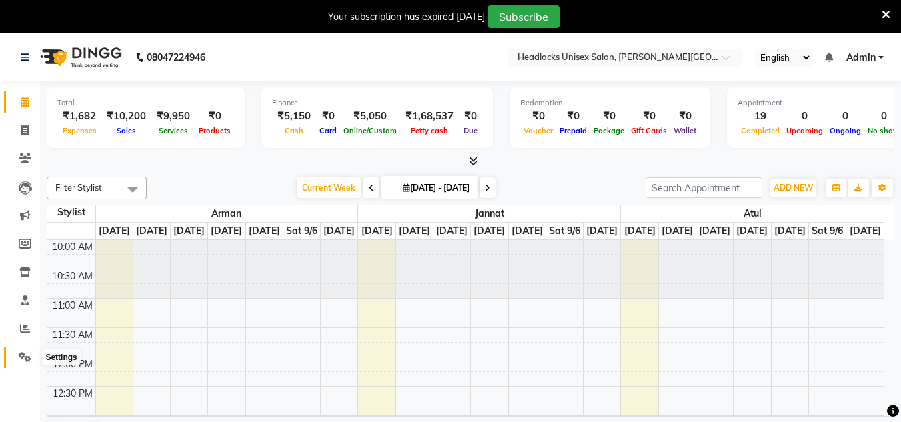
click at [26, 352] on icon at bounding box center [25, 357] width 13 height 10
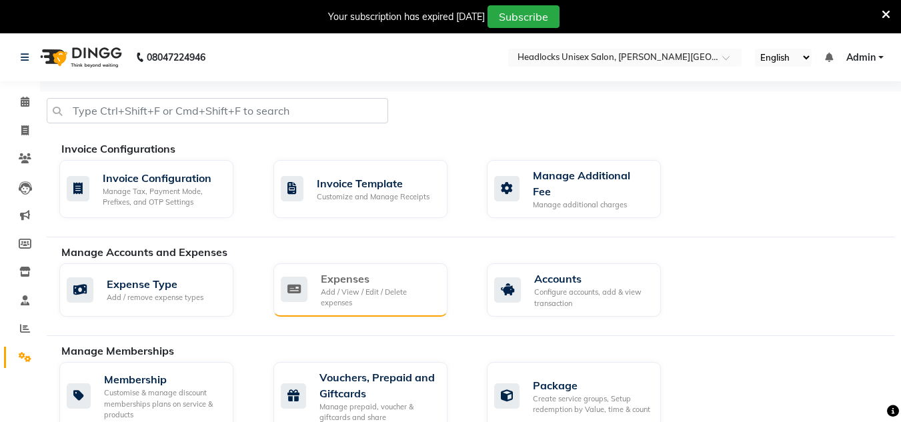
click at [330, 281] on div "Expenses" at bounding box center [379, 279] width 116 height 16
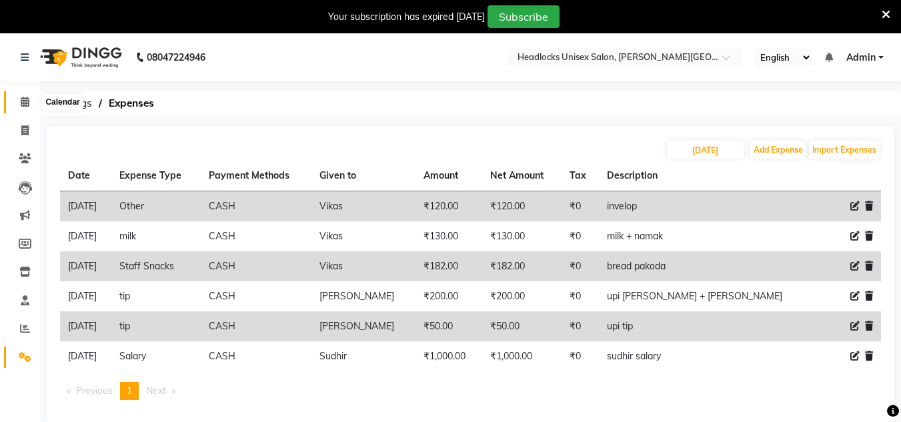
click at [26, 98] on icon at bounding box center [25, 102] width 9 height 10
